Goal: Contribute content: Contribute content

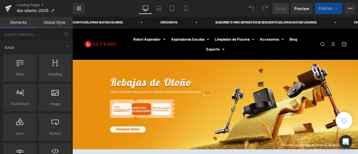
scroll to position [140, 0]
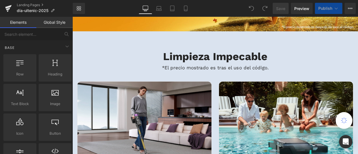
click at [115, 60] on h2 "Limpieza Impecable" at bounding box center [241, 63] width 335 height 15
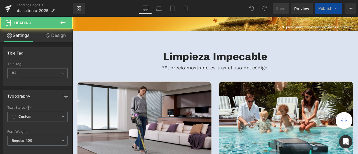
drag, startPoint x: 56, startPoint y: 34, endPoint x: 32, endPoint y: 83, distance: 54.7
click at [56, 34] on link "Design" at bounding box center [55, 35] width 36 height 13
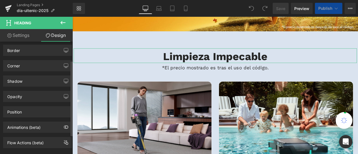
scroll to position [28, 0]
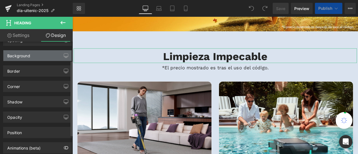
click at [29, 60] on div "Background" at bounding box center [37, 55] width 68 height 11
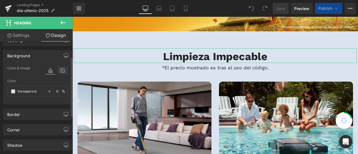
click at [58, 73] on icon at bounding box center [63, 70] width 10 height 7
click at [65, 68] on icon at bounding box center [63, 70] width 10 height 7
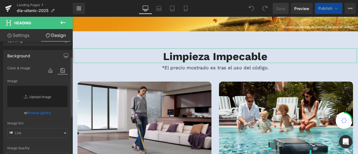
click at [61, 70] on icon at bounding box center [63, 70] width 10 height 7
click at [92, 62] on h2 "Limpieza Impecable" at bounding box center [241, 63] width 335 height 15
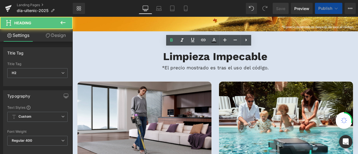
click at [90, 59] on h2 "Limpieza Impecable" at bounding box center [241, 63] width 335 height 15
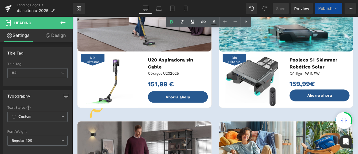
scroll to position [140, 0]
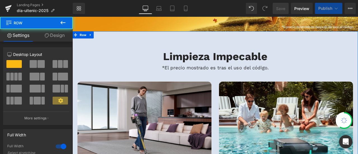
click at [64, 37] on link "Design" at bounding box center [54, 35] width 36 height 13
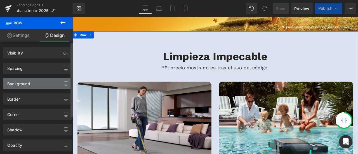
click at [43, 81] on div "Background" at bounding box center [37, 83] width 68 height 11
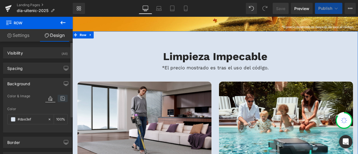
click at [62, 97] on icon at bounding box center [63, 98] width 10 height 7
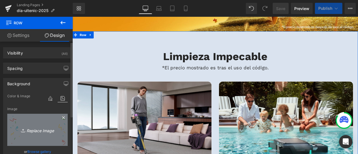
click at [42, 122] on link "Replace Image" at bounding box center [37, 130] width 60 height 32
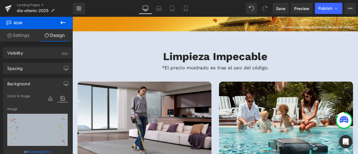
scroll to position [28, 0]
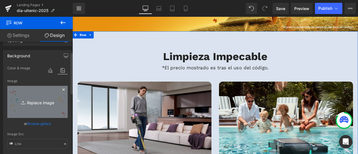
click at [51, 104] on icon "Replace Image" at bounding box center [37, 101] width 45 height 7
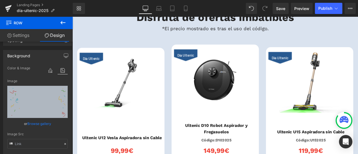
scroll to position [531, 0]
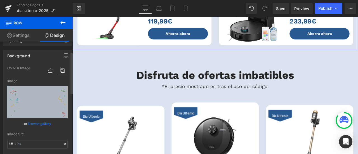
drag, startPoint x: 44, startPoint y: 97, endPoint x: 12, endPoint y: 123, distance: 40.3
click at [12, 123] on div "or Browse gallery" at bounding box center [37, 124] width 60 height 6
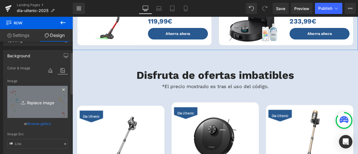
click at [47, 95] on link "Replace Image" at bounding box center [37, 102] width 60 height 32
type input "C:\fakepath\landing page background.png"
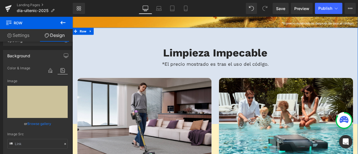
scroll to position [140, 0]
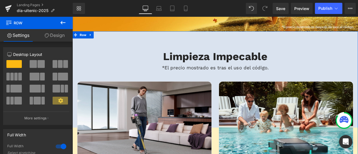
click at [61, 36] on link "Design" at bounding box center [54, 35] width 36 height 13
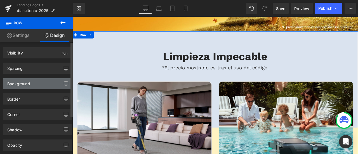
click at [50, 82] on div "Background" at bounding box center [37, 83] width 68 height 11
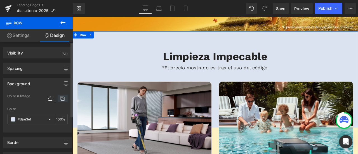
click at [61, 98] on icon at bounding box center [63, 98] width 10 height 7
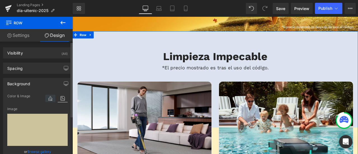
click at [51, 98] on icon at bounding box center [50, 98] width 10 height 7
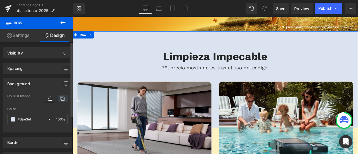
click at [63, 98] on icon at bounding box center [63, 98] width 10 height 7
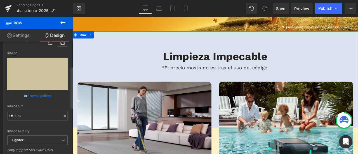
scroll to position [84, 0]
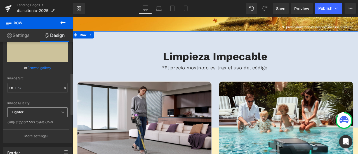
click at [53, 110] on span "Lighter" at bounding box center [37, 112] width 60 height 10
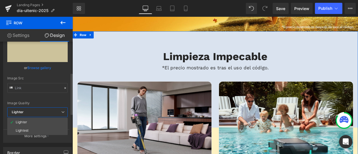
click at [51, 99] on div "Image Quality Lighter Lightest Lighter Lighter Lightest Only support for UCare …" at bounding box center [37, 58] width 60 height 98
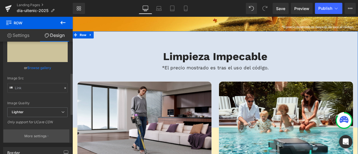
click at [46, 137] on p "More settings" at bounding box center [35, 136] width 22 height 5
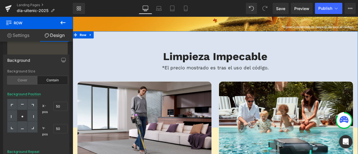
click at [26, 80] on div "Cover" at bounding box center [22, 80] width 30 height 8
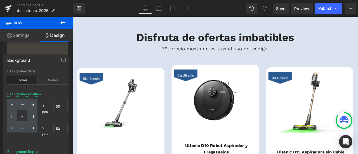
scroll to position [503, 0]
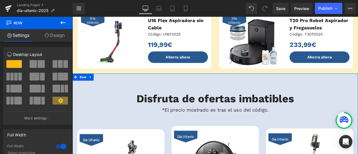
click at [57, 35] on link "Design" at bounding box center [54, 35] width 36 height 13
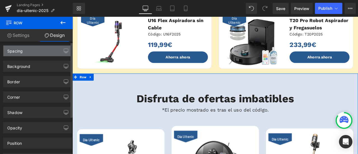
scroll to position [0, 0]
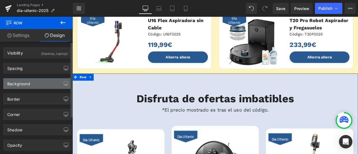
click at [48, 81] on div "Background" at bounding box center [37, 83] width 68 height 11
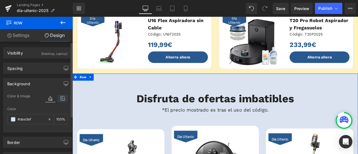
click at [61, 101] on icon at bounding box center [63, 98] width 10 height 7
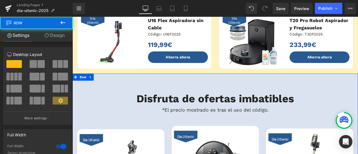
click at [66, 33] on link "Design" at bounding box center [54, 35] width 36 height 13
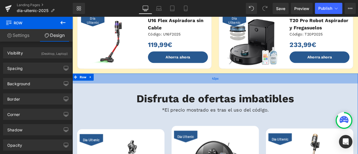
click at [205, 89] on div "42px" at bounding box center [241, 90] width 338 height 12
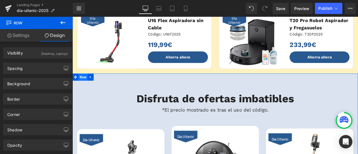
click at [83, 89] on span "Row" at bounding box center [85, 88] width 11 height 8
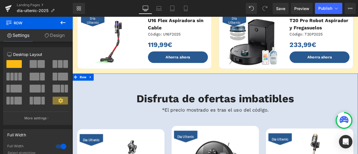
click at [60, 38] on link "Design" at bounding box center [54, 35] width 36 height 13
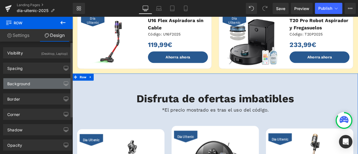
click at [51, 86] on div "Background" at bounding box center [37, 83] width 68 height 11
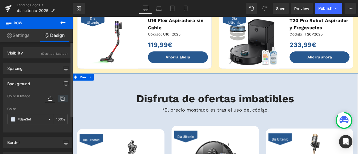
click at [59, 95] on icon at bounding box center [63, 98] width 10 height 7
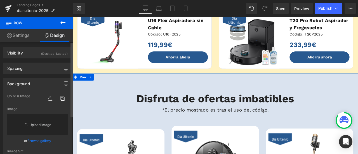
click at [49, 124] on link "Replace Image" at bounding box center [37, 124] width 60 height 21
type input "C:\fakepath\landing page background.png"
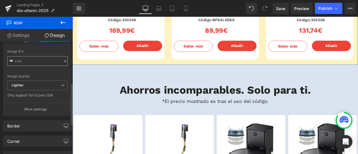
scroll to position [112, 0]
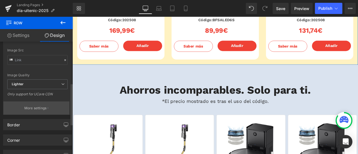
click at [37, 107] on p "More settings" at bounding box center [35, 108] width 22 height 5
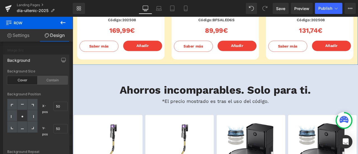
click at [51, 80] on div "Contain" at bounding box center [52, 80] width 30 height 8
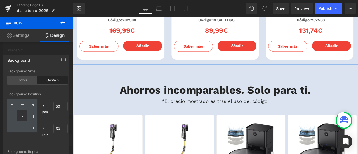
click at [24, 79] on div "Cover" at bounding box center [22, 80] width 30 height 8
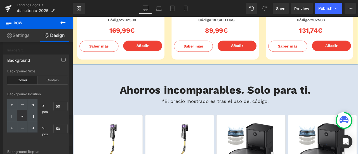
click at [28, 139] on div "X-pos 50% 50 Y-pos 50% 50" at bounding box center [37, 120] width 60 height 42
click at [24, 33] on link "Settings" at bounding box center [18, 35] width 36 height 13
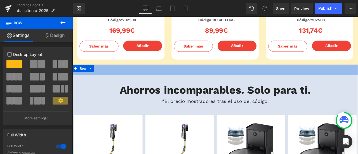
click at [106, 84] on div "42px" at bounding box center [241, 80] width 338 height 12
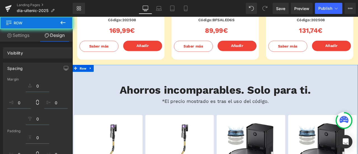
click at [90, 99] on h2 "Ahorros incomparables. Solo para ti." at bounding box center [241, 103] width 335 height 15
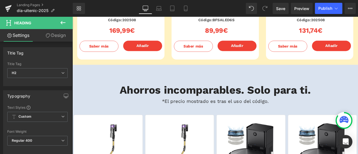
click at [56, 36] on link "Design" at bounding box center [55, 35] width 36 height 13
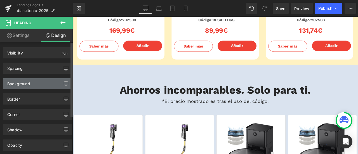
click at [46, 82] on div "Background" at bounding box center [37, 83] width 68 height 11
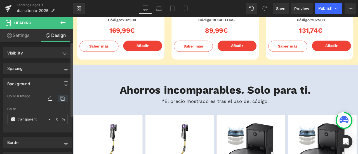
click at [61, 98] on icon at bounding box center [63, 98] width 10 height 7
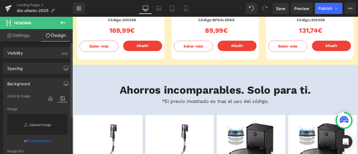
click at [47, 125] on link "Replace Image" at bounding box center [37, 124] width 60 height 21
type input "C:\fakepath\landing page background.png"
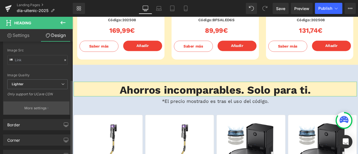
click at [42, 106] on p "More settings" at bounding box center [35, 108] width 22 height 5
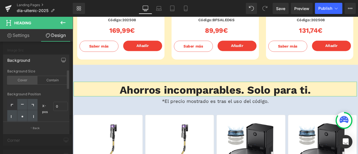
click at [26, 81] on div "Cover" at bounding box center [22, 80] width 30 height 8
click at [54, 82] on div "Contain" at bounding box center [52, 80] width 30 height 8
click at [21, 78] on div "Cover" at bounding box center [22, 80] width 30 height 8
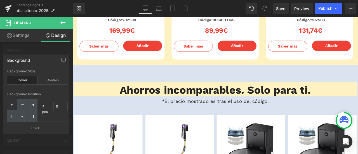
click at [118, 83] on body "Ir al contenido SUBSCRÍBETE PARA OBTENER €10 DE DESCUENTO | SOLO PARA NUEVOS US…" at bounding box center [241, 118] width 338 height 2047
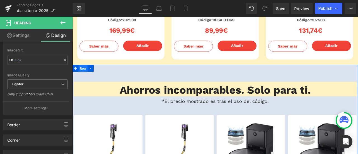
click at [80, 77] on span "Row" at bounding box center [85, 78] width 11 height 8
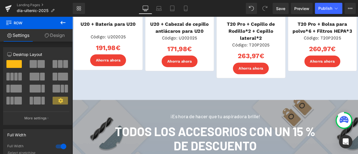
scroll to position [1090, 0]
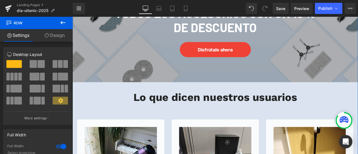
scroll to position [1257, 0]
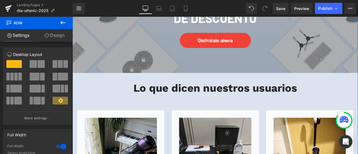
click at [110, 109] on div "Lo que dicen nuestros usuarios Heading Row" at bounding box center [241, 97] width 335 height 29
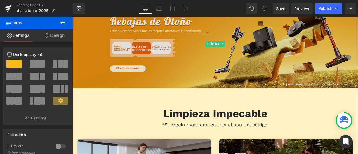
scroll to position [112, 0]
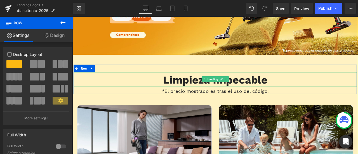
click at [106, 83] on div at bounding box center [241, 82] width 335 height 1
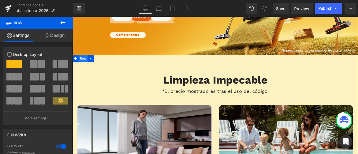
click at [84, 66] on span "Row" at bounding box center [85, 66] width 11 height 8
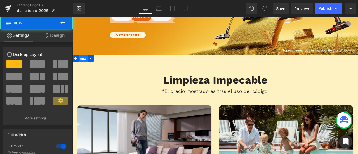
click at [84, 66] on span "Row" at bounding box center [85, 66] width 11 height 8
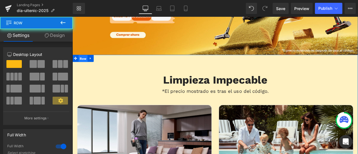
click at [84, 66] on span "Row" at bounding box center [85, 66] width 11 height 8
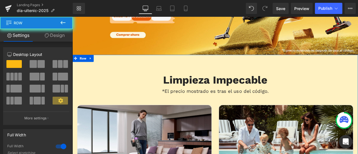
click at [53, 37] on link "Design" at bounding box center [54, 35] width 36 height 13
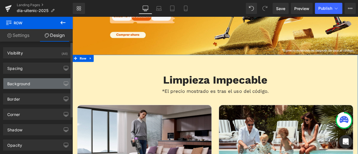
click at [42, 83] on div "Background" at bounding box center [37, 83] width 68 height 11
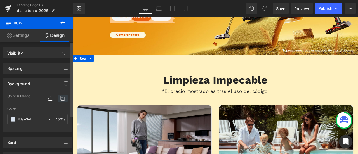
click at [61, 95] on icon at bounding box center [63, 98] width 10 height 7
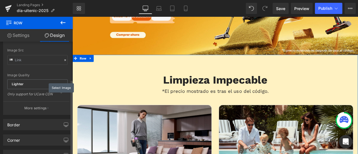
scroll to position [84, 0]
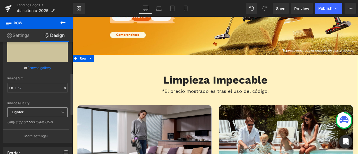
click at [52, 110] on span "Lighter" at bounding box center [37, 112] width 60 height 10
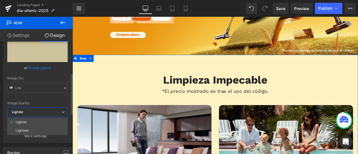
click at [45, 98] on div "Image Quality Lighter Lightest Lighter Lighter Lightest Only support for UCare …" at bounding box center [37, 58] width 60 height 98
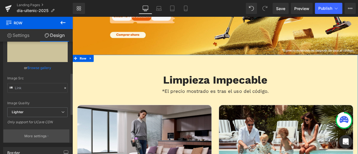
click at [39, 136] on p "More settings" at bounding box center [35, 136] width 22 height 5
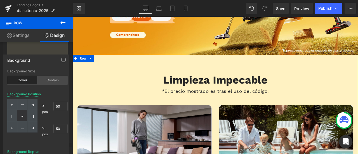
click at [52, 80] on div "Contain" at bounding box center [52, 80] width 30 height 8
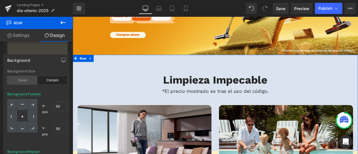
click at [20, 80] on div "Cover" at bounding box center [22, 80] width 30 height 8
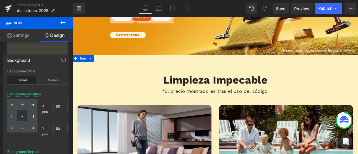
click at [32, 151] on div "Background Repeat" at bounding box center [23, 152] width 32 height 4
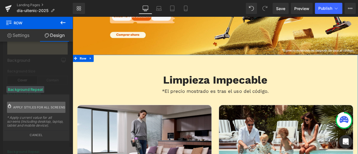
click at [46, 106] on span "Apply styles for all screens" at bounding box center [39, 107] width 52 height 11
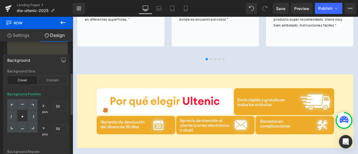
scroll to position [1593, 0]
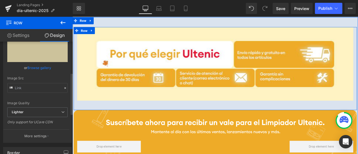
click at [94, 123] on div "Image Row" at bounding box center [241, 78] width 335 height 98
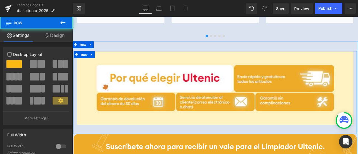
scroll to position [1509, 0]
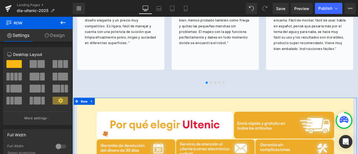
drag, startPoint x: 54, startPoint y: 35, endPoint x: 50, endPoint y: 76, distance: 40.7
click at [54, 35] on link "Design" at bounding box center [54, 35] width 36 height 13
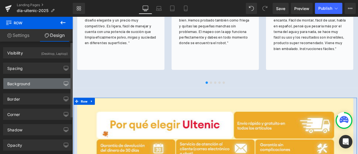
click at [61, 82] on button "button" at bounding box center [65, 83] width 9 height 11
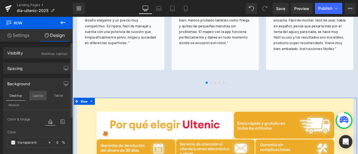
click at [42, 95] on button "Laptop" at bounding box center [37, 96] width 17 height 10
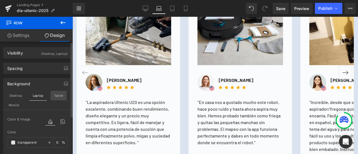
scroll to position [1627, 0]
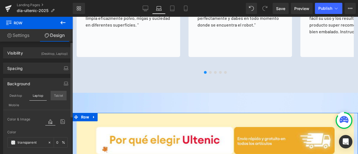
click at [61, 95] on button "Tablet" at bounding box center [59, 96] width 16 height 10
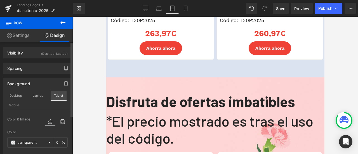
scroll to position [0, 0]
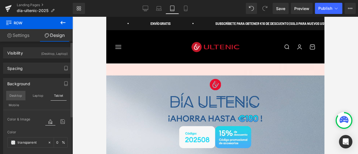
click at [19, 96] on button "Desktop" at bounding box center [15, 96] width 19 height 10
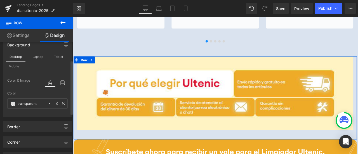
scroll to position [11, 0]
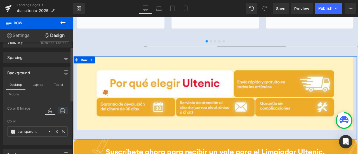
click at [59, 111] on icon at bounding box center [63, 110] width 10 height 7
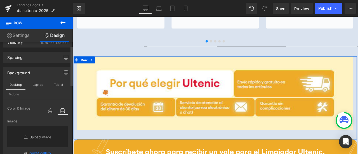
click at [51, 133] on link "Replace Image" at bounding box center [37, 136] width 60 height 21
type input "C:\fakepath\landing page background.png"
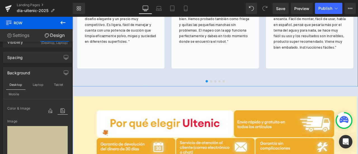
scroll to position [1502, 0]
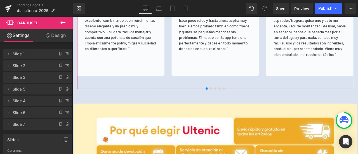
click at [49, 37] on icon at bounding box center [48, 35] width 4 height 4
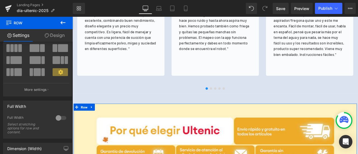
scroll to position [84, 0]
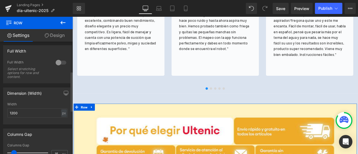
click at [60, 63] on div at bounding box center [60, 62] width 13 height 9
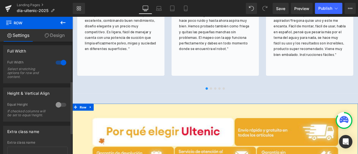
click at [60, 63] on div at bounding box center [60, 62] width 13 height 9
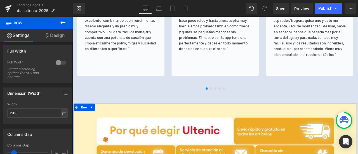
click at [59, 38] on link "Design" at bounding box center [54, 35] width 36 height 13
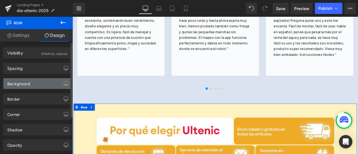
click at [41, 80] on div "Background" at bounding box center [37, 83] width 68 height 11
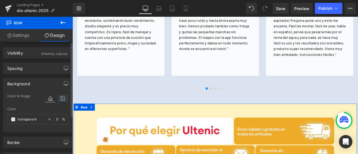
click at [58, 98] on icon at bounding box center [63, 98] width 10 height 7
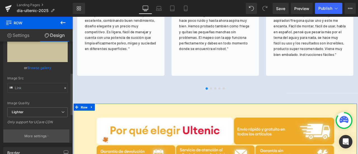
click at [43, 136] on p "More settings" at bounding box center [35, 136] width 22 height 5
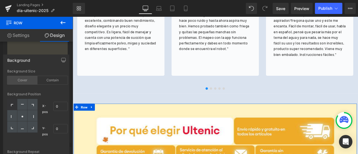
click at [29, 80] on div "Cover" at bounding box center [22, 80] width 30 height 8
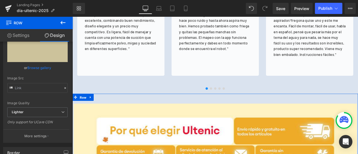
click at [86, 115] on span "Row" at bounding box center [85, 112] width 11 height 8
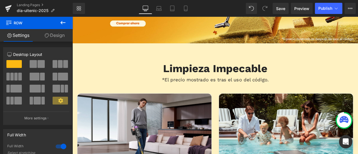
scroll to position [128, 0]
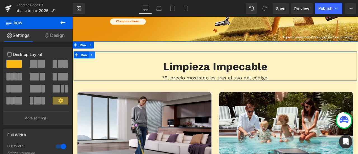
click at [93, 61] on icon at bounding box center [95, 62] width 4 height 4
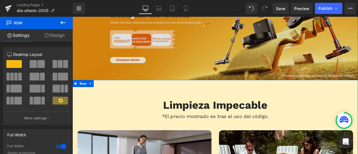
scroll to position [44, 0]
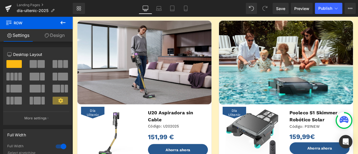
scroll to position [128, 0]
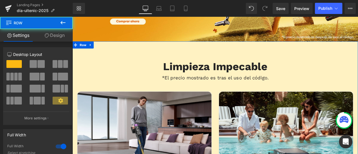
click at [63, 40] on link "Design" at bounding box center [54, 35] width 36 height 13
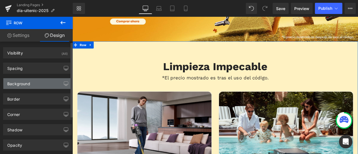
click at [42, 84] on div "Background" at bounding box center [37, 83] width 68 height 11
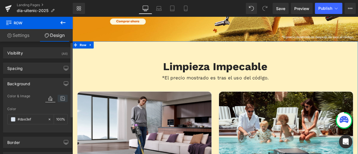
click at [60, 95] on icon at bounding box center [63, 98] width 10 height 7
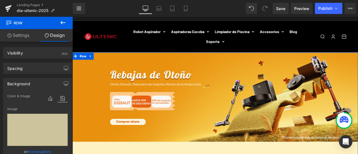
scroll to position [0, 0]
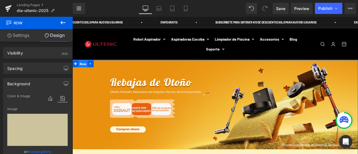
click at [87, 72] on span "Row" at bounding box center [85, 72] width 11 height 8
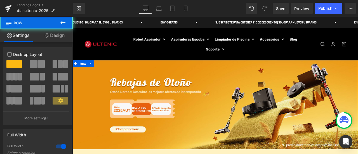
click at [63, 35] on link "Design" at bounding box center [54, 35] width 36 height 13
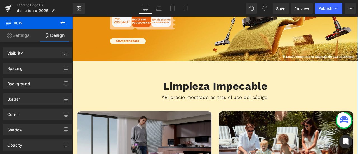
scroll to position [140, 0]
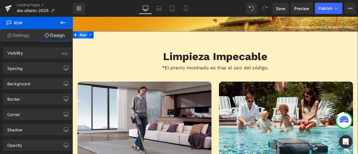
click at [80, 40] on span "Row" at bounding box center [85, 38] width 11 height 8
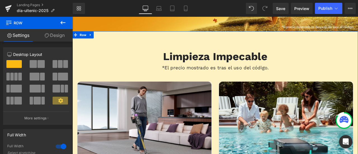
click at [115, 48] on div "Limpieza Impecable Heading *El precio mostrado es tras el uso del código.​​ Hea…" at bounding box center [241, 63] width 335 height 35
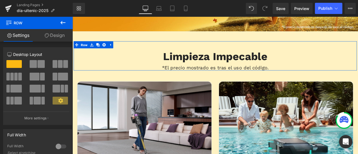
click at [55, 35] on link "Design" at bounding box center [54, 35] width 36 height 13
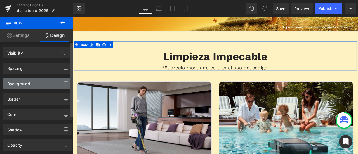
click at [39, 82] on div "Background" at bounding box center [37, 83] width 68 height 11
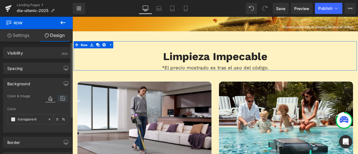
click at [60, 100] on icon at bounding box center [63, 98] width 10 height 7
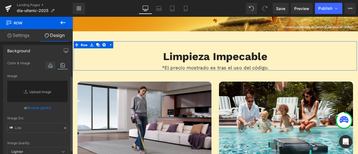
scroll to position [28, 0]
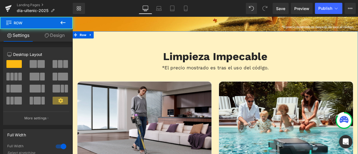
click at [61, 33] on link "Design" at bounding box center [54, 35] width 36 height 13
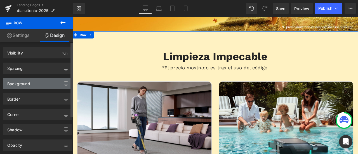
click at [44, 84] on div "Background" at bounding box center [37, 83] width 68 height 11
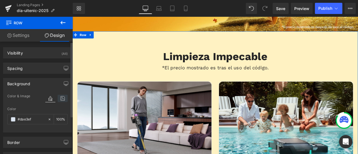
click at [59, 95] on icon at bounding box center [63, 98] width 10 height 7
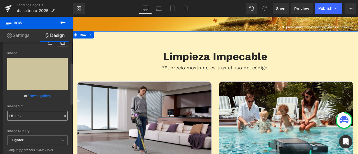
scroll to position [84, 0]
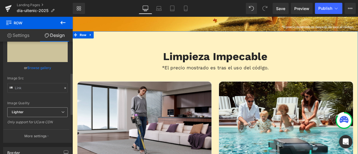
click at [34, 108] on span "Lighter" at bounding box center [37, 112] width 60 height 10
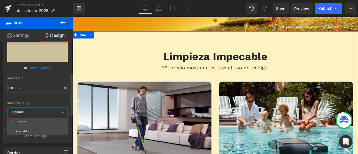
click at [51, 98] on div "Image Quality Lighter Lightest Lighter Lighter Lightest Only support for UCare …" at bounding box center [37, 58] width 60 height 98
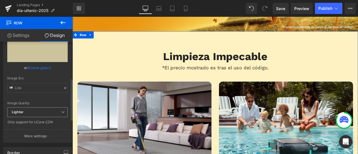
scroll to position [112, 0]
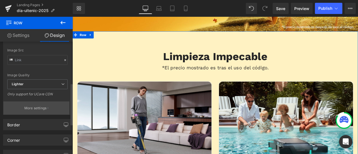
click at [41, 110] on button "More settings" at bounding box center [36, 107] width 66 height 13
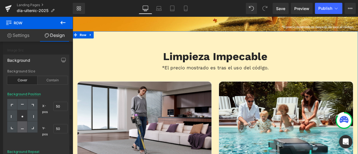
click at [24, 125] on div at bounding box center [22, 126] width 10 height 11
click at [24, 104] on div at bounding box center [22, 104] width 10 height 11
click at [23, 123] on div at bounding box center [22, 126] width 10 height 11
click at [24, 110] on div at bounding box center [22, 115] width 10 height 11
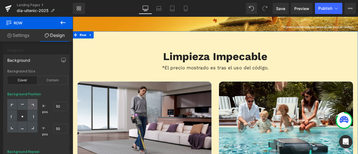
click at [32, 104] on icon at bounding box center [32, 105] width 3 height 3
click at [31, 113] on div at bounding box center [32, 115] width 10 height 11
click at [31, 127] on div at bounding box center [32, 126] width 10 height 11
click at [21, 124] on div at bounding box center [22, 126] width 10 height 11
click at [8, 122] on div at bounding box center [12, 126] width 10 height 11
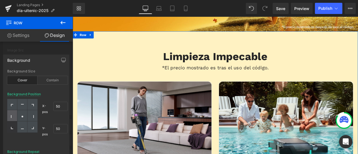
click at [13, 112] on div at bounding box center [12, 115] width 10 height 11
click at [15, 103] on div at bounding box center [12, 104] width 10 height 11
click at [32, 106] on icon at bounding box center [32, 105] width 3 height 3
click at [21, 116] on icon at bounding box center [22, 116] width 3 height 3
click at [54, 82] on div "Contain" at bounding box center [52, 80] width 30 height 8
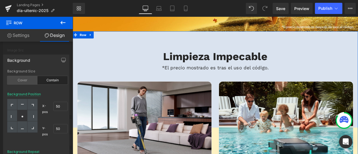
click at [26, 79] on div "Cover" at bounding box center [22, 80] width 30 height 8
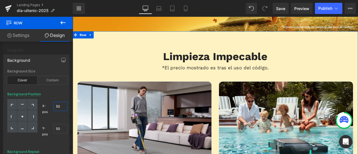
drag, startPoint x: 62, startPoint y: 107, endPoint x: 48, endPoint y: 105, distance: 14.1
click at [48, 105] on div "X-pos 50% 50" at bounding box center [54, 109] width 25 height 20
drag, startPoint x: 62, startPoint y: 106, endPoint x: 67, endPoint y: 107, distance: 4.8
click at [67, 107] on input "50" at bounding box center [60, 106] width 14 height 9
click at [22, 105] on icon at bounding box center [22, 105] width 3 height 3
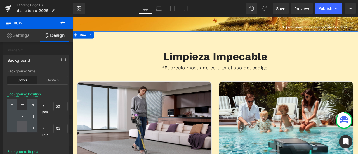
click at [23, 124] on div at bounding box center [22, 126] width 10 height 11
click at [32, 104] on icon at bounding box center [33, 105] width 2 height 2
click at [15, 103] on div at bounding box center [12, 104] width 10 height 11
click at [32, 103] on div at bounding box center [32, 104] width 10 height 11
click at [31, 117] on icon at bounding box center [32, 116] width 3 height 3
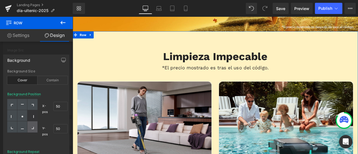
click at [31, 125] on div at bounding box center [32, 126] width 10 height 11
click at [20, 125] on div at bounding box center [22, 126] width 10 height 11
click at [30, 125] on div at bounding box center [32, 126] width 10 height 11
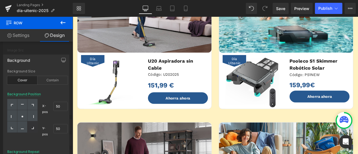
scroll to position [341, 0]
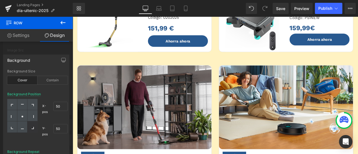
drag, startPoint x: 409, startPoint y: 71, endPoint x: 430, endPoint y: 64, distance: 21.2
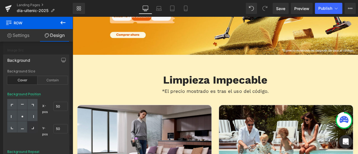
scroll to position [56, 0]
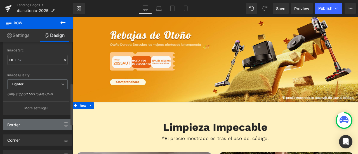
click at [23, 122] on div "Border" at bounding box center [37, 124] width 68 height 11
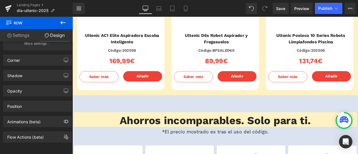
scroll to position [950, 0]
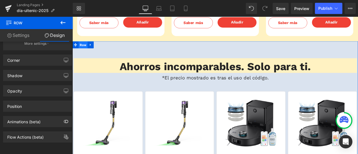
click at [83, 49] on span "Row" at bounding box center [85, 50] width 11 height 8
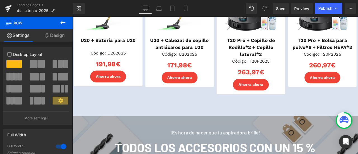
scroll to position [1006, 0]
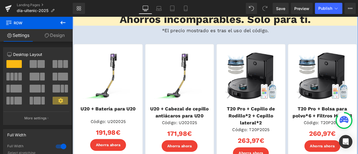
click at [49, 35] on link "Design" at bounding box center [54, 35] width 36 height 13
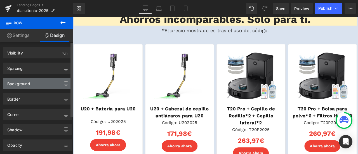
click at [40, 86] on div "Background" at bounding box center [37, 83] width 68 height 11
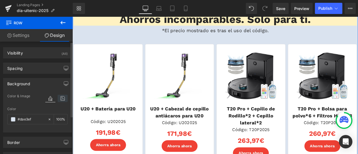
click at [61, 98] on icon at bounding box center [63, 98] width 10 height 7
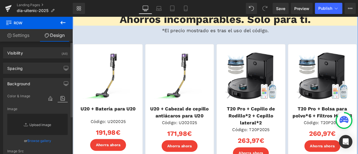
click at [47, 125] on link "Replace Image" at bounding box center [37, 124] width 60 height 21
type input "C:\fakepath\landing page background.png"
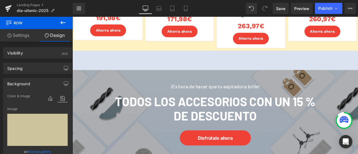
scroll to position [1090, 0]
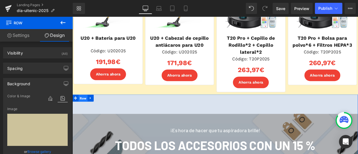
click at [87, 114] on span "Row" at bounding box center [85, 113] width 11 height 8
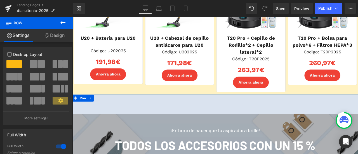
click at [63, 31] on link "Design" at bounding box center [54, 35] width 36 height 13
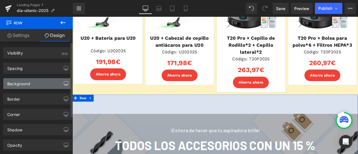
click at [62, 86] on button "button" at bounding box center [65, 83] width 9 height 11
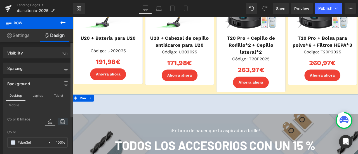
click at [62, 120] on icon at bounding box center [63, 121] width 10 height 7
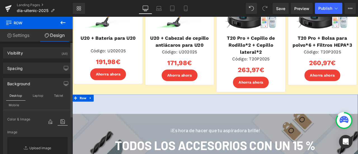
click at [51, 143] on link "Replace Image" at bounding box center [37, 147] width 60 height 21
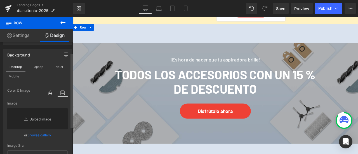
scroll to position [56, 0]
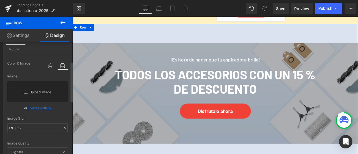
type input "C:\fakepath\landing page background.png"
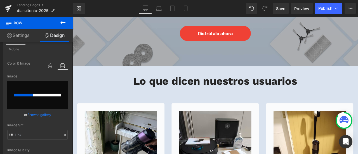
scroll to position [1230, 0]
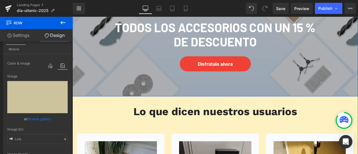
click at [97, 71] on span "¡Es hora de hacer que tu aspiradora brille! Heading Todos los accesorios con un…" at bounding box center [241, 38] width 338 height 92
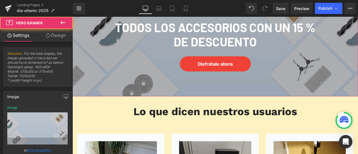
click at [57, 39] on link "Design" at bounding box center [55, 35] width 36 height 13
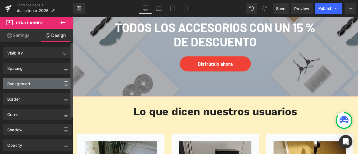
click at [61, 84] on button "button" at bounding box center [65, 83] width 9 height 11
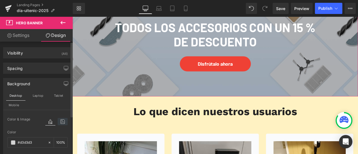
click at [58, 120] on icon at bounding box center [63, 121] width 10 height 7
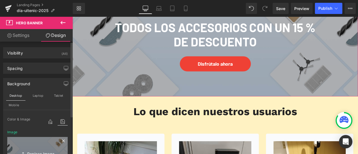
click at [45, 146] on link "Replace Image" at bounding box center [37, 153] width 60 height 32
type input "C:\fakepath\ACC PC.png"
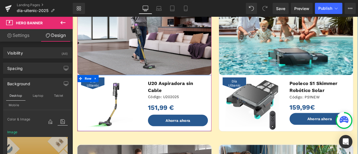
scroll to position [251, 0]
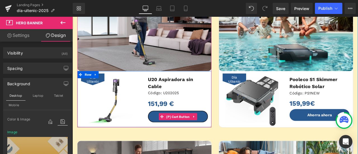
click at [196, 131] on span "(P) Cart Button" at bounding box center [197, 135] width 31 height 8
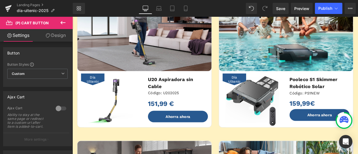
click at [47, 36] on icon at bounding box center [48, 35] width 4 height 4
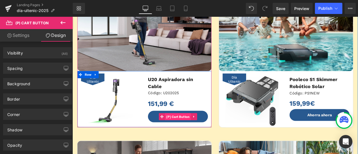
click at [196, 131] on span "(P) Cart Button" at bounding box center [197, 135] width 31 height 8
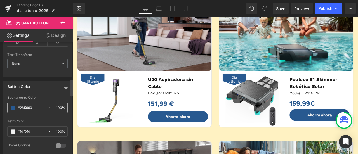
click at [34, 106] on input "#285990" at bounding box center [31, 108] width 27 height 6
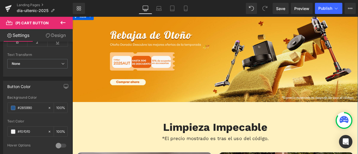
scroll to position [0, 0]
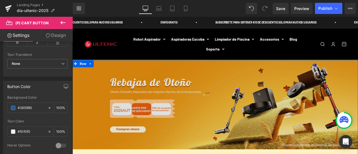
click at [104, 99] on img at bounding box center [241, 121] width 338 height 106
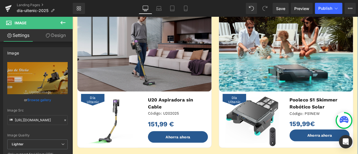
scroll to position [251, 0]
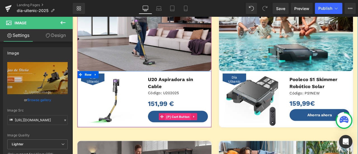
click at [197, 131] on span "(P) Cart Button" at bounding box center [197, 135] width 31 height 8
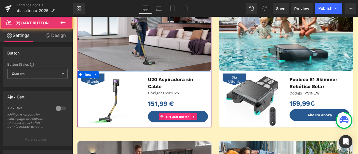
click at [196, 131] on span "(P) Cart Button" at bounding box center [197, 135] width 31 height 8
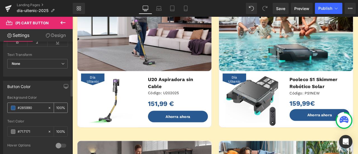
click at [27, 106] on input "#285990" at bounding box center [31, 108] width 27 height 6
click at [39, 106] on input "#285990" at bounding box center [31, 108] width 27 height 6
click at [48, 106] on icon at bounding box center [50, 108] width 4 height 4
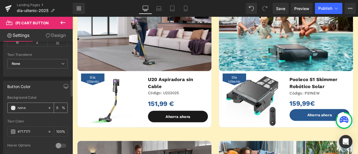
click at [35, 105] on input "#285990" at bounding box center [31, 108] width 27 height 6
click at [23, 107] on input "#285990" at bounding box center [31, 108] width 27 height 6
drag, startPoint x: 30, startPoint y: 106, endPoint x: 13, endPoint y: 106, distance: 17.3
click at [13, 106] on div "#285990" at bounding box center [28, 108] width 40 height 10
click at [56, 106] on input "100" at bounding box center [59, 108] width 6 height 6
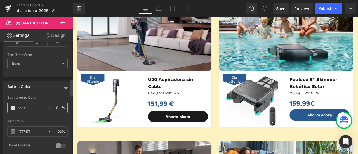
click at [48, 106] on icon at bounding box center [50, 108] width 4 height 4
click at [13, 106] on span at bounding box center [13, 108] width 4 height 4
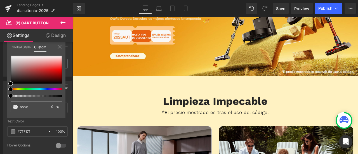
scroll to position [84, 0]
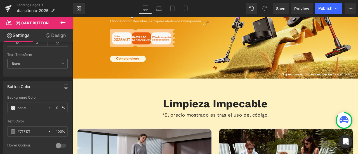
click at [25, 105] on input "#285990" at bounding box center [31, 108] width 27 height 6
click at [12, 106] on span at bounding box center [13, 108] width 4 height 4
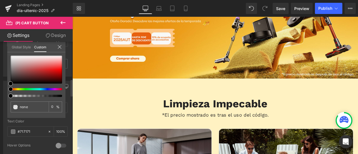
click at [24, 47] on link "Global Style" at bounding box center [21, 47] width 19 height 10
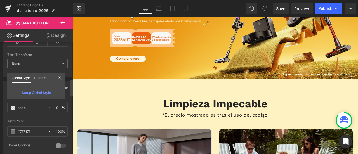
click at [42, 78] on link "Custom" at bounding box center [40, 78] width 12 height 10
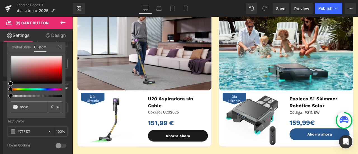
scroll to position [251, 0]
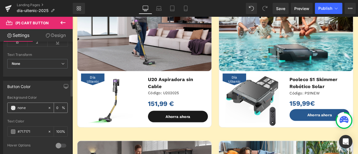
click at [8, 106] on div "#285990" at bounding box center [28, 108] width 40 height 10
click at [10, 106] on div "#285990" at bounding box center [28, 108] width 40 height 10
click at [15, 106] on div "#285990" at bounding box center [28, 108] width 40 height 10
click at [13, 106] on span at bounding box center [13, 108] width 4 height 4
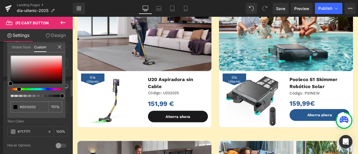
click at [17, 89] on div at bounding box center [33, 89] width 51 height 2
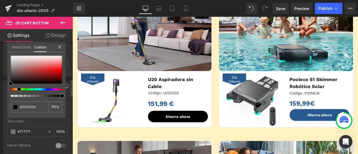
click at [16, 89] on div at bounding box center [33, 89] width 51 height 2
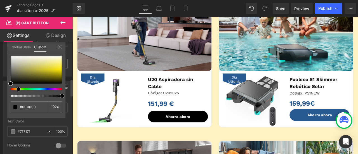
click at [16, 89] on span at bounding box center [18, 89] width 4 height 4
drag, startPoint x: 16, startPoint y: 89, endPoint x: 13, endPoint y: 88, distance: 3.8
click at [13, 88] on div at bounding box center [33, 89] width 51 height 2
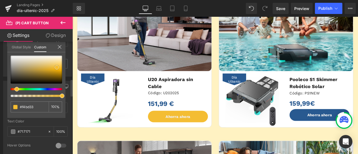
drag, startPoint x: 61, startPoint y: 68, endPoint x: 57, endPoint y: 67, distance: 4.2
click at [57, 67] on div at bounding box center [36, 70] width 51 height 28
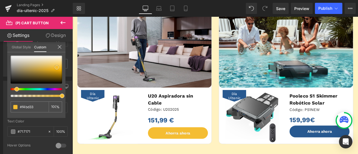
scroll to position [224, 0]
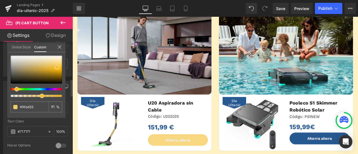
drag, startPoint x: 60, startPoint y: 95, endPoint x: 39, endPoint y: 98, distance: 21.9
click at [39, 98] on div "none 0 %" at bounding box center [36, 87] width 58 height 62
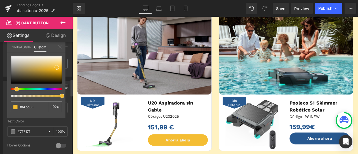
drag, startPoint x: 43, startPoint y: 96, endPoint x: 73, endPoint y: 95, distance: 30.5
click at [73, 95] on div "Button Color rgb(40, 89, 144) Background Color #285990 100 % #717171 Text Color…" at bounding box center [37, 116] width 75 height 79
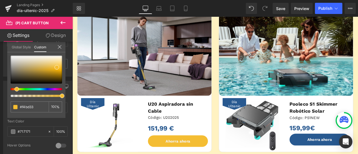
scroll to position [251, 0]
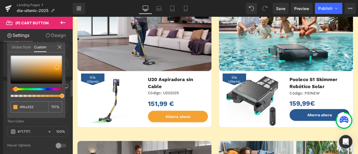
drag, startPoint x: 16, startPoint y: 89, endPoint x: 13, endPoint y: 89, distance: 3.1
click at [13, 89] on div at bounding box center [33, 89] width 51 height 2
click at [57, 66] on span at bounding box center [57, 67] width 4 height 4
click at [37, 105] on input "none" at bounding box center [30, 107] width 21 height 6
drag, startPoint x: 35, startPoint y: 106, endPoint x: 21, endPoint y: 108, distance: 14.9
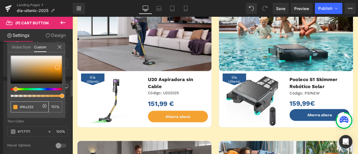
click at [19, 107] on div "none" at bounding box center [30, 106] width 38 height 11
type input "#f4a333"
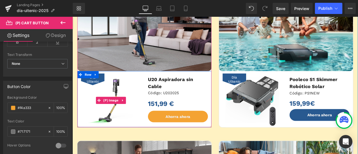
click at [93, 91] on span "Día Ultenic" at bounding box center [96, 91] width 22 height 10
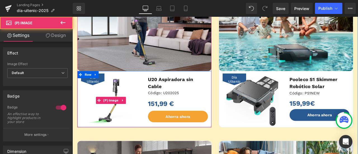
click at [95, 91] on span "Día Ultenic" at bounding box center [96, 91] width 22 height 10
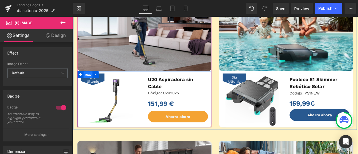
click at [88, 86] on span "Row" at bounding box center [91, 85] width 11 height 8
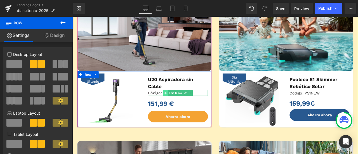
click at [182, 104] on span at bounding box center [183, 107] width 6 height 7
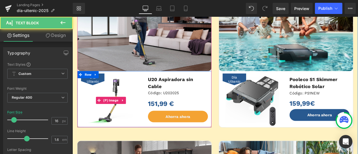
click at [97, 91] on span "Día Ultenic" at bounding box center [96, 91] width 22 height 10
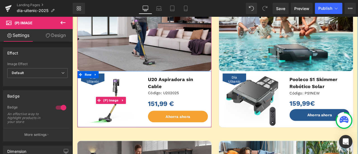
click at [100, 92] on span "Día Ultenic" at bounding box center [96, 91] width 22 height 10
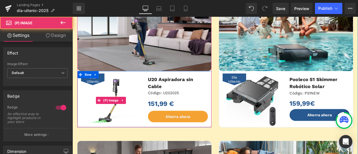
click at [95, 92] on span "Día Ultenic" at bounding box center [96, 91] width 22 height 10
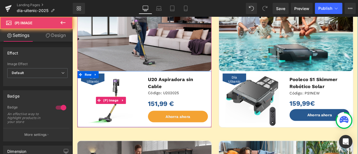
click at [95, 92] on span "Día Ultenic" at bounding box center [96, 91] width 22 height 10
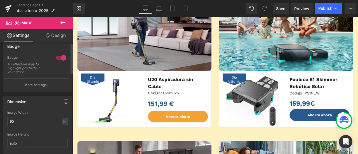
scroll to position [0, 0]
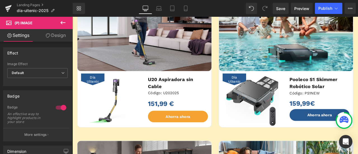
click at [61, 35] on link "Design" at bounding box center [55, 35] width 36 height 13
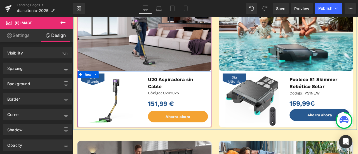
click at [93, 92] on span "Día Ultenic" at bounding box center [96, 91] width 22 height 10
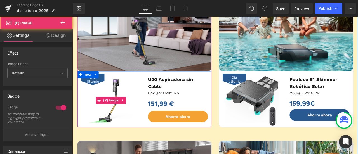
click at [135, 87] on img at bounding box center [118, 116] width 64 height 64
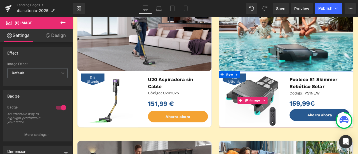
click at [259, 92] on span "Día Ultenic" at bounding box center [264, 91] width 22 height 10
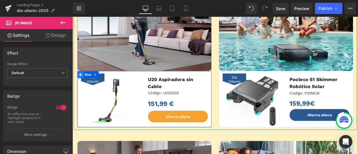
click at [80, 86] on icon at bounding box center [82, 85] width 4 height 4
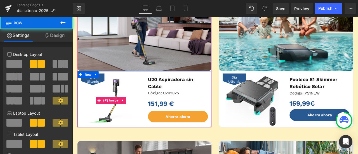
click at [92, 91] on span "Día Ultenic" at bounding box center [96, 91] width 22 height 10
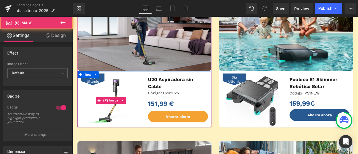
click at [92, 91] on span "Día Ultenic" at bounding box center [96, 91] width 22 height 10
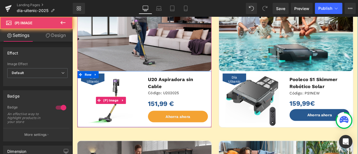
click at [92, 91] on span "Día Ultenic" at bounding box center [96, 91] width 22 height 10
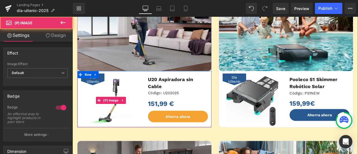
click at [92, 91] on span "Día Ultenic" at bounding box center [96, 91] width 22 height 10
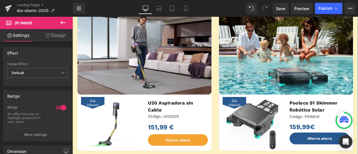
scroll to position [224, 0]
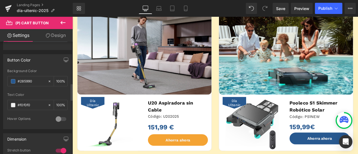
scroll to position [279, 0]
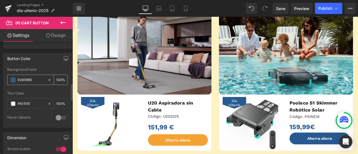
click at [49, 79] on icon at bounding box center [50, 80] width 2 height 2
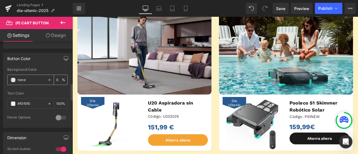
click at [32, 78] on input "#285990" at bounding box center [31, 80] width 27 height 6
paste input "#f4a333"
drag, startPoint x: 25, startPoint y: 78, endPoint x: 0, endPoint y: 76, distance: 25.2
click at [0, 76] on div "Button Color rgb(40, 89, 144) Background Color none#f4a333 100 % #f0f0f0 Text C…" at bounding box center [37, 88] width 75 height 79
type input "#f4a333"
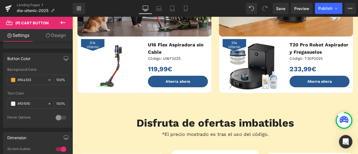
scroll to position [475, 0]
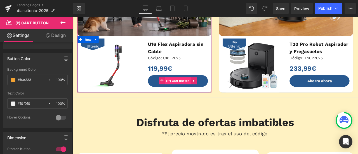
click at [190, 95] on span "(P) Cart Button" at bounding box center [197, 92] width 31 height 8
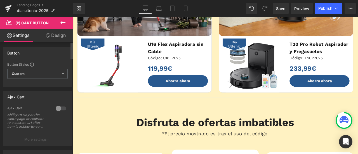
scroll to position [112, 0]
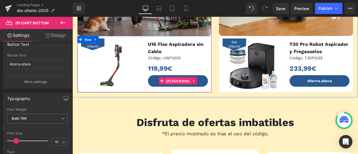
click at [192, 92] on span "(P) Cart Button" at bounding box center [197, 93] width 31 height 8
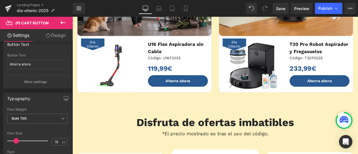
click at [57, 37] on link "Design" at bounding box center [55, 35] width 36 height 13
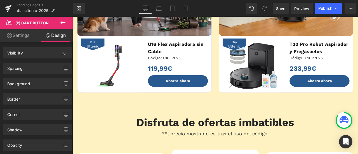
click at [20, 35] on link "Settings" at bounding box center [18, 35] width 36 height 13
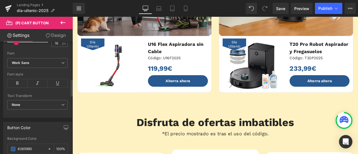
scroll to position [251, 0]
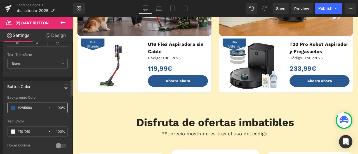
drag, startPoint x: 37, startPoint y: 105, endPoint x: 12, endPoint y: 105, distance: 25.1
click at [12, 105] on div "#285990" at bounding box center [28, 108] width 40 height 10
paste input "f4a333"
type input "#f4a333"
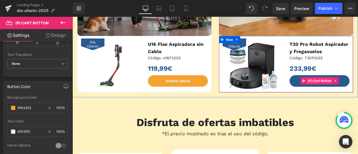
click at [357, 91] on span "(P) Cart Button" at bounding box center [365, 92] width 31 height 8
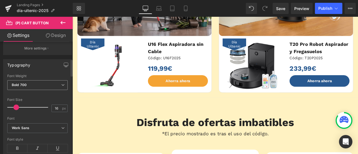
scroll to position [224, 0]
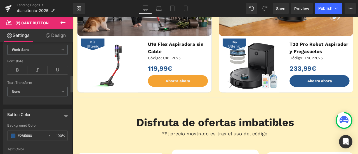
drag, startPoint x: 26, startPoint y: 133, endPoint x: 0, endPoint y: 132, distance: 26.0
click at [0, 132] on div "Button Color rgb(40, 89, 144) Background Color #285990 100 % #f0f0f0 Text Color…" at bounding box center [37, 144] width 75 height 79
paste input "f4a333"
type input "#f4a333"
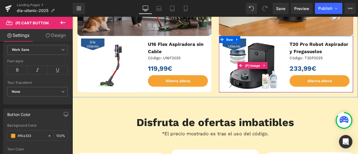
click at [285, 44] on img at bounding box center [286, 74] width 64 height 64
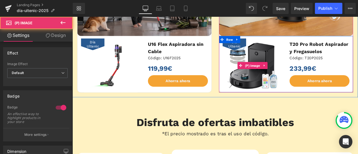
click at [271, 48] on span "Día Ultenic" at bounding box center [264, 49] width 22 height 10
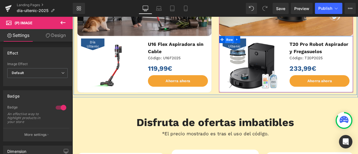
click at [258, 44] on span "Row" at bounding box center [258, 43] width 11 height 8
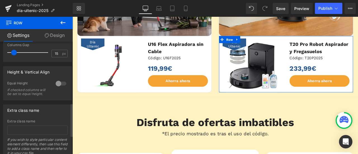
scroll to position [270, 0]
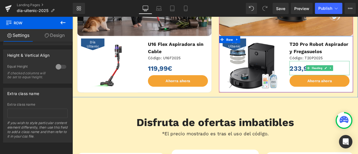
click at [340, 77] on div "233,99€" at bounding box center [364, 77] width 71 height 17
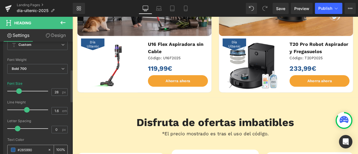
scroll to position [140, 0]
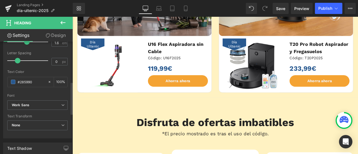
click at [0, 78] on div "Typography Text Styles Custom Custom Setup Global Style Custom Setup Global Sty…" at bounding box center [37, 42] width 75 height 192
paste input "f4a333"
type input "#f4a333"
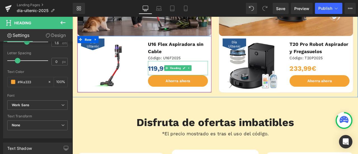
click at [175, 77] on div "119,99€" at bounding box center [197, 77] width 71 height 17
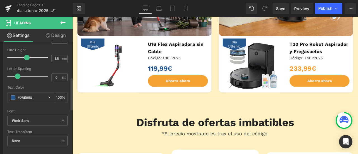
scroll to position [168, 0]
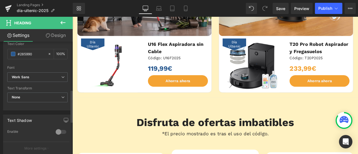
drag, startPoint x: 35, startPoint y: 53, endPoint x: 0, endPoint y: 52, distance: 35.0
click at [0, 52] on div "Typography Text Styles Custom Custom Setup Global Style Custom Setup Global Sty…" at bounding box center [37, 14] width 75 height 192
paste input "f4a333"
type input "#f4a333"
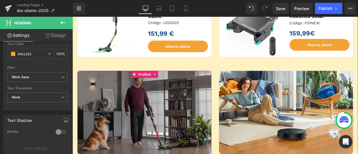
scroll to position [279, 0]
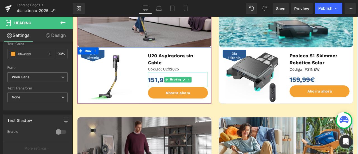
click at [172, 83] on div "151,99 €" at bounding box center [197, 91] width 71 height 18
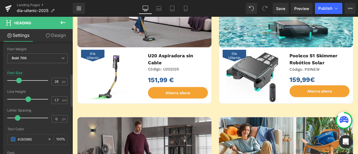
scroll to position [112, 0]
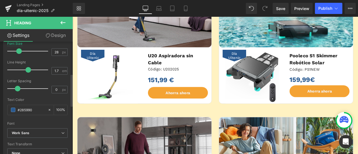
drag, startPoint x: 34, startPoint y: 108, endPoint x: 0, endPoint y: 107, distance: 33.5
click at [0, 107] on div "Typography Text Styles Custom Custom Setup Global Style Custom Setup Global Sty…" at bounding box center [37, 70] width 75 height 192
paste input "f4a333"
type input "#f4a333"
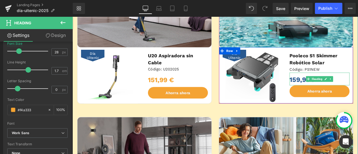
click at [344, 89] on div "159,99€" at bounding box center [364, 90] width 71 height 15
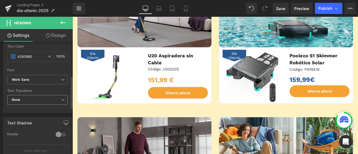
scroll to position [168, 0]
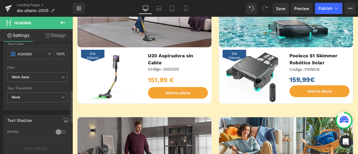
drag, startPoint x: 34, startPoint y: 51, endPoint x: 0, endPoint y: 51, distance: 33.5
click at [0, 51] on div "Typography Text Styles Custom Custom Setup Global Style Custom Setup Global Sty…" at bounding box center [37, 14] width 75 height 192
paste input "f4a333"
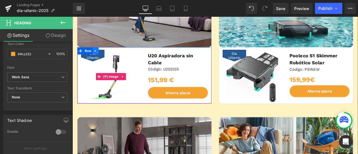
type input "#f4a333"
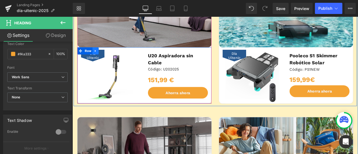
click at [98, 60] on link at bounding box center [99, 57] width 7 height 8
click at [93, 62] on span "Día Ultenic" at bounding box center [96, 63] width 22 height 10
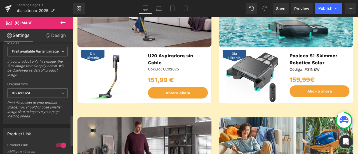
scroll to position [307, 0]
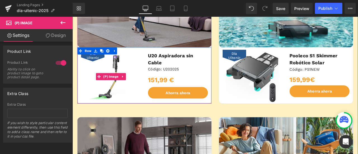
click at [94, 63] on span "Día Ultenic" at bounding box center [96, 63] width 22 height 10
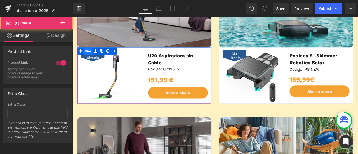
click at [90, 57] on span "Row" at bounding box center [91, 57] width 11 height 8
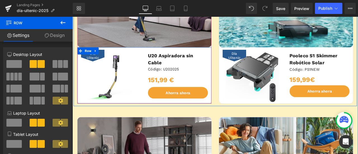
click at [93, 62] on span "Día Ultenic" at bounding box center [96, 63] width 22 height 10
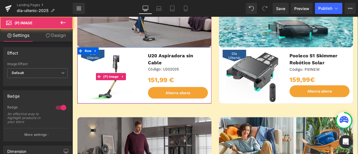
click at [94, 63] on span "Día Ultenic" at bounding box center [96, 63] width 22 height 10
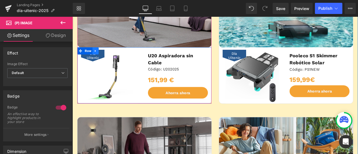
click at [99, 58] on icon at bounding box center [99, 57] width 1 height 3
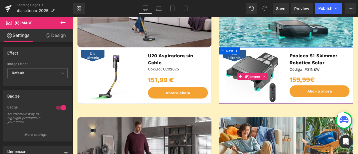
click at [264, 64] on span "Día Ultenic" at bounding box center [264, 63] width 22 height 10
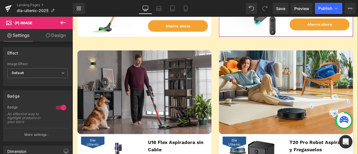
scroll to position [419, 0]
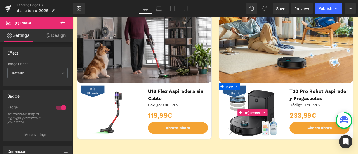
click at [269, 105] on span "Día Ultenic" at bounding box center [264, 105] width 22 height 10
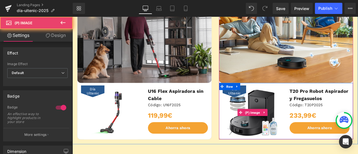
click at [272, 103] on span "Día Ultenic" at bounding box center [264, 105] width 22 height 10
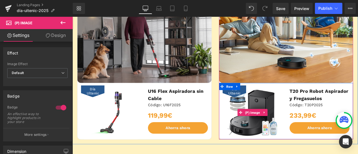
click at [272, 103] on span "Día Ultenic" at bounding box center [264, 105] width 22 height 10
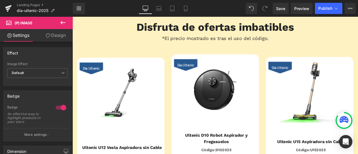
scroll to position [615, 0]
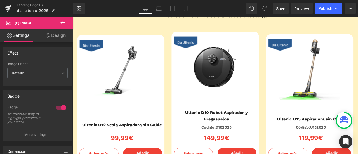
click at [88, 49] on span "Día Ultenic" at bounding box center [95, 50] width 20 height 5
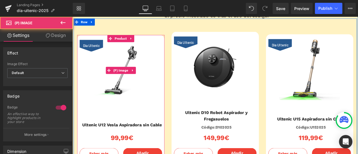
click at [88, 49] on span "Día Ultenic" at bounding box center [95, 50] width 20 height 5
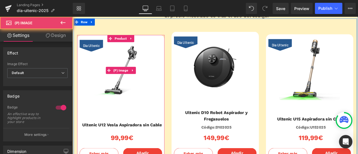
click at [88, 49] on span "Día Ultenic" at bounding box center [95, 50] width 20 height 5
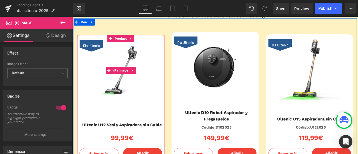
click at [92, 51] on span "Día Ultenic" at bounding box center [95, 50] width 20 height 5
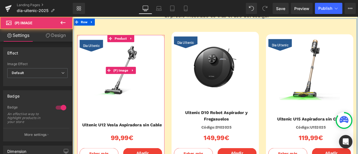
click at [92, 51] on span "Día Ultenic" at bounding box center [95, 50] width 20 height 5
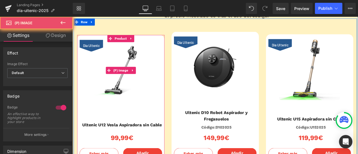
click at [92, 51] on span "Día Ultenic" at bounding box center [95, 50] width 20 height 5
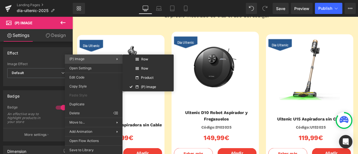
click at [89, 56] on span "(P) Image" at bounding box center [92, 58] width 47 height 5
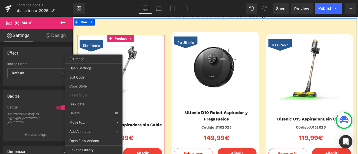
click at [95, 52] on span "Día Ultenic" at bounding box center [95, 50] width 20 height 5
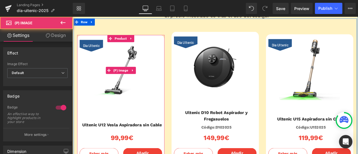
click at [95, 52] on span "Día Ultenic" at bounding box center [95, 50] width 20 height 5
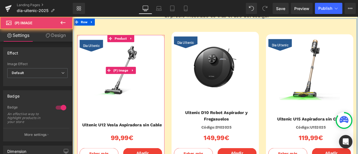
click at [95, 52] on span "Día Ultenic" at bounding box center [95, 50] width 20 height 5
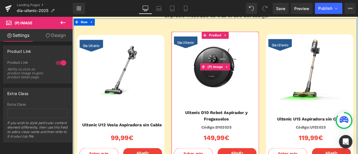
click at [206, 46] on span "Día Ultenic" at bounding box center [206, 46] width 20 height 5
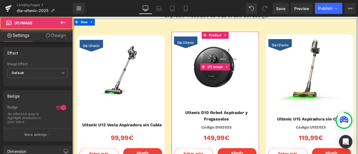
click at [206, 46] on span "Día Ultenic" at bounding box center [206, 46] width 20 height 5
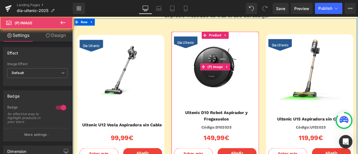
click at [206, 46] on span "Día Ultenic" at bounding box center [206, 46] width 20 height 5
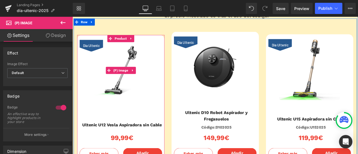
click at [97, 51] on span "Día Ultenic" at bounding box center [95, 50] width 20 height 5
click at [132, 80] on span "(P) Image" at bounding box center [129, 80] width 21 height 8
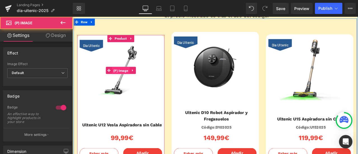
click at [129, 79] on span "(P) Image" at bounding box center [129, 80] width 21 height 8
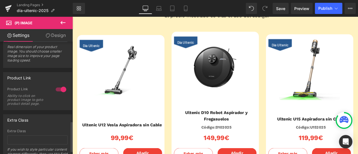
scroll to position [307, 0]
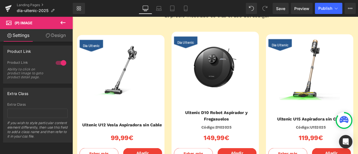
click at [59, 40] on link "Design" at bounding box center [55, 35] width 36 height 13
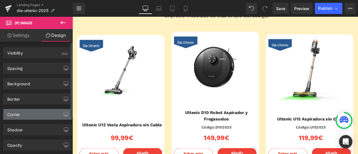
click at [30, 117] on div "Corner" at bounding box center [37, 114] width 68 height 11
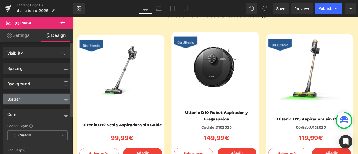
click at [42, 96] on div "Border" at bounding box center [37, 99] width 68 height 11
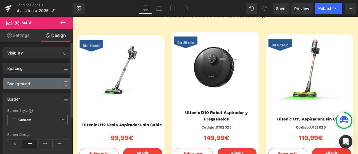
click at [43, 82] on div "Background" at bounding box center [37, 83] width 68 height 11
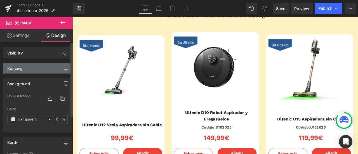
click at [43, 69] on div "Spacing" at bounding box center [37, 68] width 68 height 11
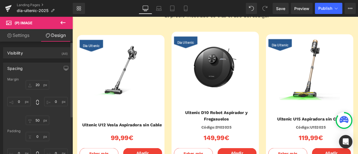
click at [42, 59] on div "Spacing [GEOGRAPHIC_DATA] 20 0 50 0 [GEOGRAPHIC_DATA] 0 0 0 0 Setup Global Style" at bounding box center [37, 123] width 75 height 131
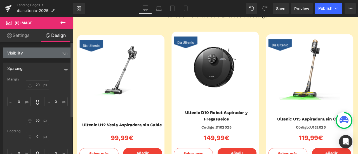
click at [42, 49] on div "Visibility (All)" at bounding box center [37, 53] width 68 height 11
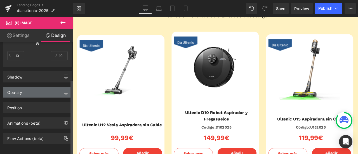
scroll to position [461, 0]
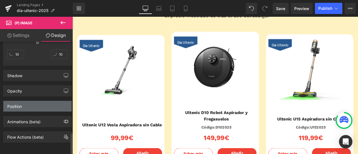
click at [38, 104] on div "Position" at bounding box center [37, 106] width 68 height 11
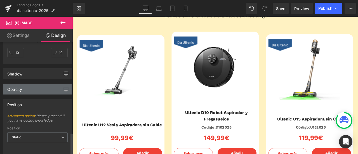
click at [41, 89] on div "Opacity" at bounding box center [37, 89] width 68 height 11
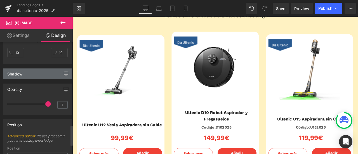
click at [42, 74] on div "Shadow" at bounding box center [37, 73] width 68 height 11
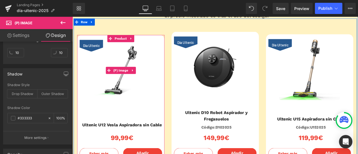
click at [104, 53] on div "Día Ultenic" at bounding box center [95, 51] width 28 height 14
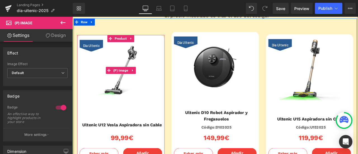
click at [93, 52] on span "Día Ultenic" at bounding box center [95, 50] width 20 height 5
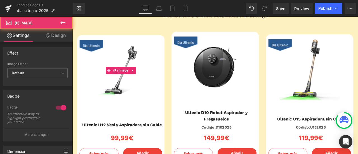
drag, startPoint x: 165, startPoint y: 86, endPoint x: 97, endPoint y: 79, distance: 68.8
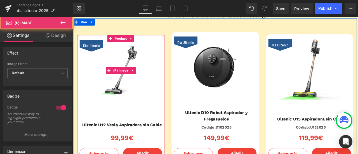
click at [101, 53] on span "Día Ultenic" at bounding box center [95, 50] width 20 height 5
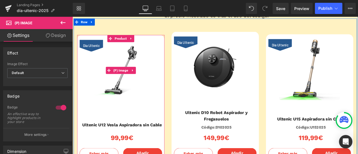
click at [101, 53] on span "Día Ultenic" at bounding box center [95, 50] width 20 height 5
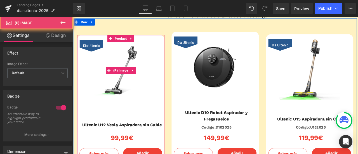
click at [101, 53] on span "Día Ultenic" at bounding box center [95, 50] width 20 height 5
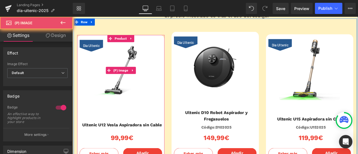
click at [101, 53] on span "Día Ultenic" at bounding box center [95, 50] width 20 height 5
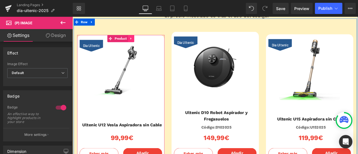
click at [140, 41] on icon at bounding box center [142, 43] width 4 height 4
click at [131, 61] on img at bounding box center [130, 80] width 72 height 72
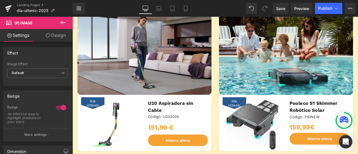
scroll to position [196, 0]
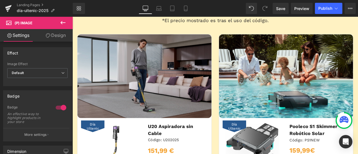
click at [134, 71] on img at bounding box center [157, 87] width 159 height 99
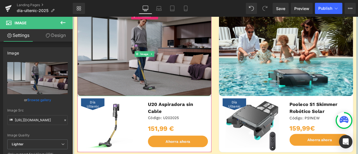
scroll to position [251, 0]
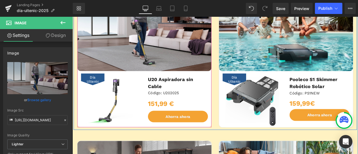
click at [111, 101] on img at bounding box center [118, 116] width 64 height 64
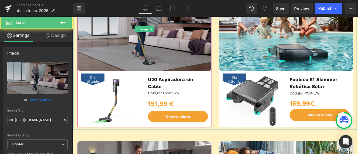
click at [151, 61] on img at bounding box center [157, 31] width 159 height 99
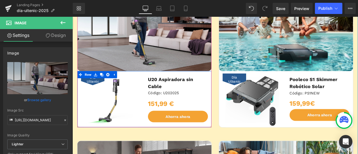
click at [99, 86] on icon at bounding box center [100, 85] width 4 height 4
click at [97, 94] on div "Día Ultenic" at bounding box center [96, 91] width 28 height 14
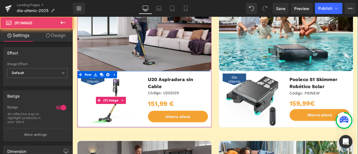
click at [97, 94] on div "Día Ultenic" at bounding box center [96, 91] width 28 height 14
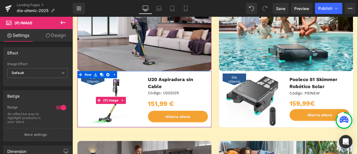
click at [97, 94] on div "Día Ultenic" at bounding box center [96, 91] width 28 height 14
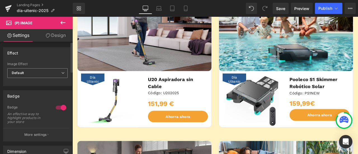
click at [49, 73] on span "Default" at bounding box center [37, 73] width 60 height 10
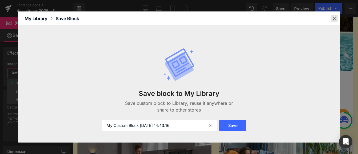
drag, startPoint x: 331, startPoint y: 17, endPoint x: 286, endPoint y: 7, distance: 45.3
click at [331, 17] on div at bounding box center [334, 18] width 7 height 7
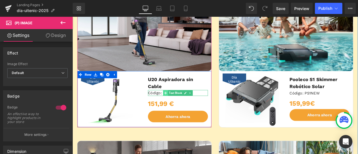
click at [181, 105] on icon at bounding box center [182, 106] width 3 height 3
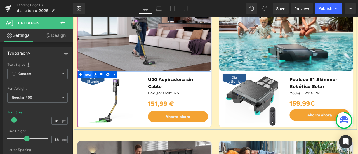
click at [87, 87] on span "Row" at bounding box center [91, 85] width 11 height 8
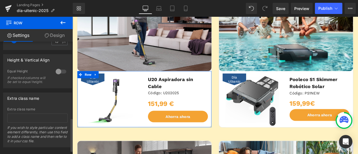
scroll to position [270, 0]
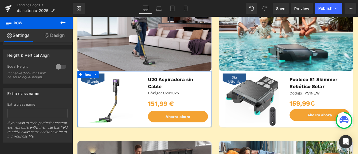
click at [46, 37] on icon at bounding box center [47, 35] width 4 height 4
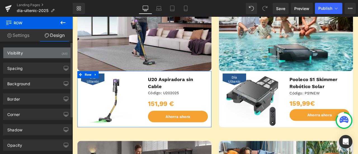
click at [42, 56] on div "Visibility (All)" at bounding box center [37, 53] width 68 height 11
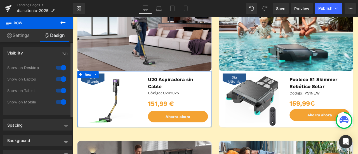
click at [42, 56] on div "Visibility (All)" at bounding box center [37, 53] width 68 height 11
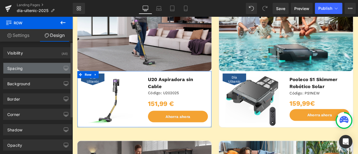
click at [40, 73] on div "Spacing" at bounding box center [37, 68] width 68 height 11
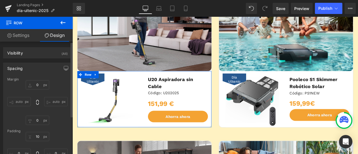
click at [41, 68] on div "Spacing" at bounding box center [37, 68] width 68 height 11
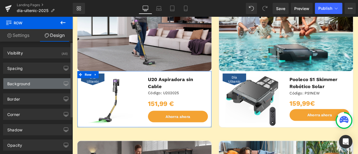
click at [38, 81] on div "Background" at bounding box center [37, 83] width 68 height 11
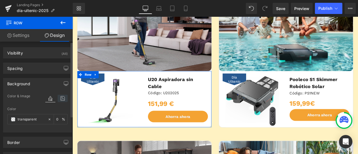
click at [65, 99] on icon at bounding box center [63, 98] width 10 height 7
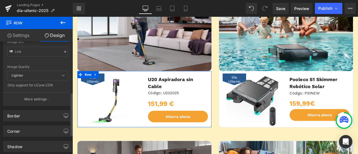
scroll to position [140, 0]
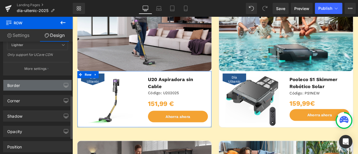
click at [39, 86] on div "Border" at bounding box center [37, 85] width 68 height 11
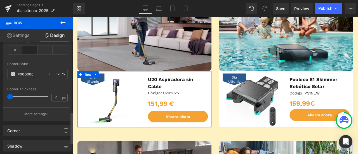
scroll to position [251, 0]
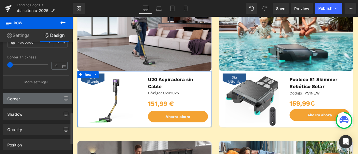
click at [42, 93] on div "Corner" at bounding box center [37, 98] width 68 height 11
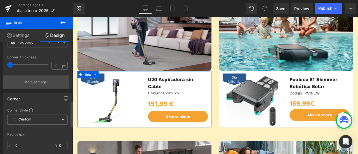
click at [43, 82] on p "More settings" at bounding box center [35, 82] width 22 height 5
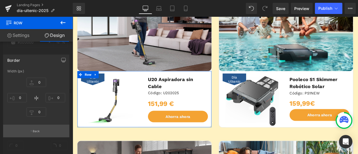
click at [38, 131] on p "Back" at bounding box center [36, 131] width 7 height 4
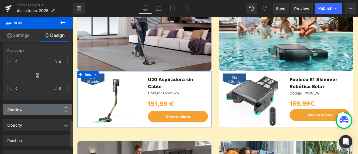
click at [39, 105] on div "Shadow" at bounding box center [37, 109] width 68 height 11
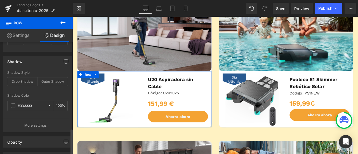
scroll to position [419, 0]
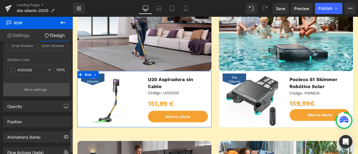
click at [43, 91] on button "More settings" at bounding box center [36, 89] width 66 height 13
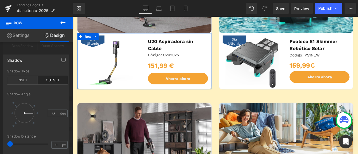
scroll to position [335, 0]
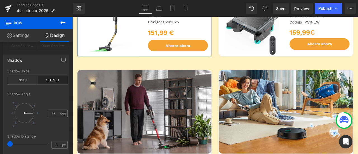
click at [45, 53] on div at bounding box center [36, 87] width 73 height 140
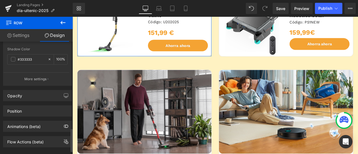
scroll to position [436, 0]
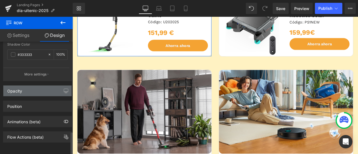
click at [41, 87] on div "Opacity" at bounding box center [37, 91] width 68 height 11
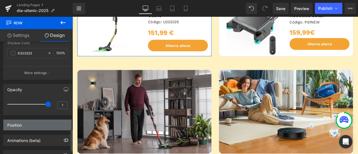
click at [38, 122] on div "Position" at bounding box center [37, 125] width 68 height 11
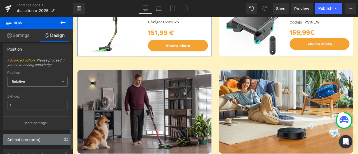
scroll to position [530, 0]
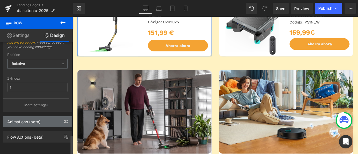
click at [42, 116] on div "Animations (beta)" at bounding box center [37, 121] width 68 height 11
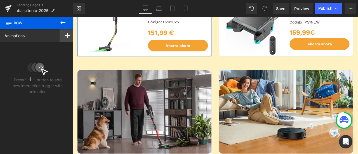
click at [66, 35] on rect at bounding box center [67, 35] width 4 height 1
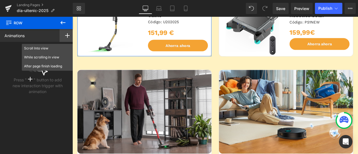
click at [43, 36] on div "Animations Scroll Into view While scrolling in view After page finish loading T…" at bounding box center [37, 35] width 75 height 13
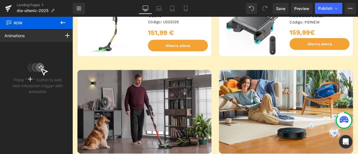
click at [58, 24] on button at bounding box center [63, 23] width 20 height 12
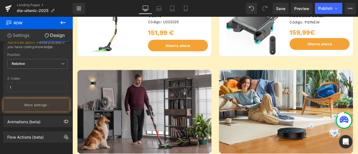
click at [61, 22] on icon at bounding box center [62, 22] width 5 height 3
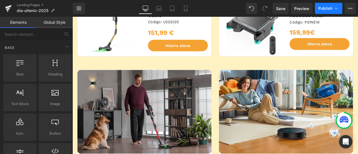
click at [331, 7] on span "Publish" at bounding box center [325, 8] width 14 height 4
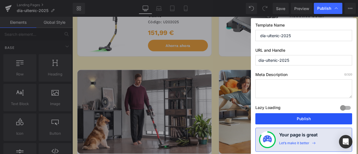
click at [297, 120] on button "Publish" at bounding box center [303, 118] width 97 height 11
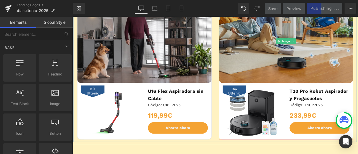
scroll to position [447, 0]
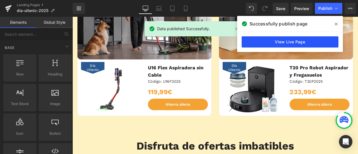
click at [289, 42] on link "View Live Page" at bounding box center [289, 41] width 97 height 11
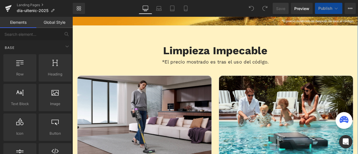
scroll to position [196, 0]
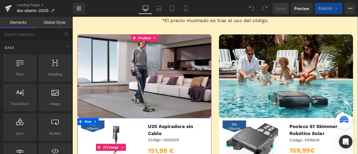
click at [94, 146] on span "Día Ultenic" at bounding box center [96, 147] width 22 height 10
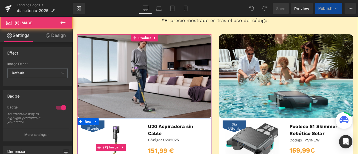
click at [94, 148] on span "Día Ultenic" at bounding box center [96, 147] width 22 height 10
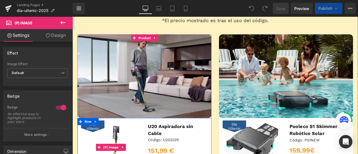
click at [94, 148] on span "Día Ultenic" at bounding box center [96, 147] width 22 height 10
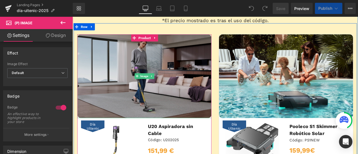
scroll to position [279, 0]
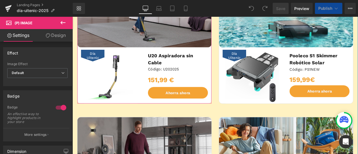
click at [135, 37] on img at bounding box center [157, 3] width 159 height 99
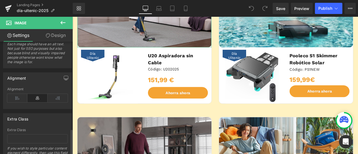
scroll to position [379, 0]
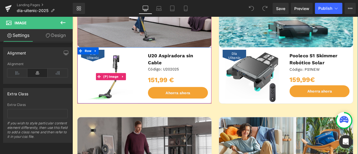
click at [90, 63] on span "Día Ultenic" at bounding box center [96, 63] width 22 height 10
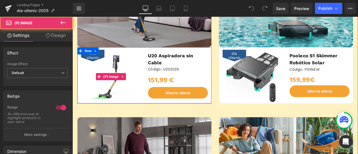
click at [101, 62] on span "Día Ultenic" at bounding box center [96, 63] width 22 height 10
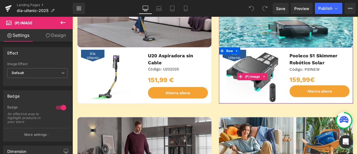
click at [267, 62] on span "Día Ultenic" at bounding box center [264, 63] width 22 height 10
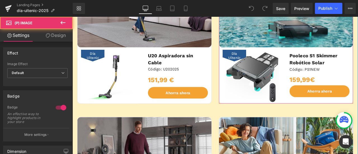
click at [72, 17] on div at bounding box center [72, 17] width 0 height 0
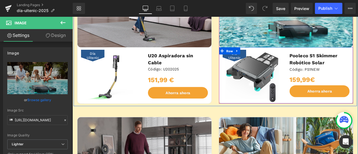
click at [261, 54] on span "Row" at bounding box center [258, 57] width 11 height 8
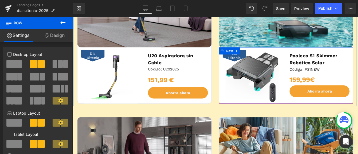
click at [246, 63] on div "Día Ultenic (P) Image" at bounding box center [285, 88] width 79 height 64
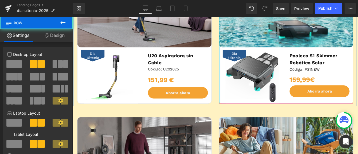
click at [246, 65] on div at bounding box center [246, 37] width 1 height 166
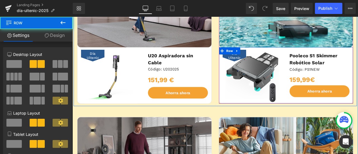
click at [247, 62] on div "Día Ultenic (P) Image" at bounding box center [285, 88] width 79 height 64
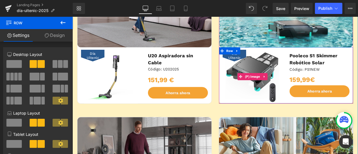
click at [253, 63] on span "Día Ultenic" at bounding box center [264, 63] width 22 height 10
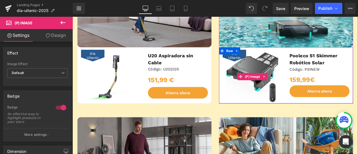
click at [253, 63] on span "Día Ultenic" at bounding box center [264, 63] width 22 height 10
click at [262, 86] on img at bounding box center [286, 88] width 64 height 64
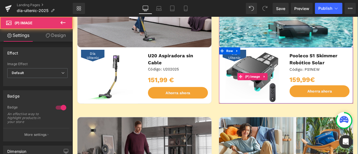
click at [270, 89] on icon at bounding box center [272, 88] width 4 height 4
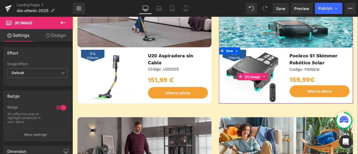
click at [284, 88] on span "(P) Image" at bounding box center [285, 88] width 21 height 8
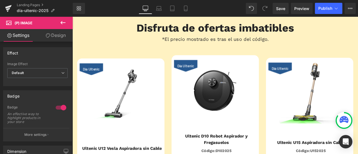
scroll to position [643, 0]
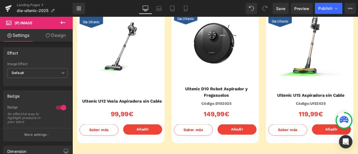
click at [93, 23] on span "Día Ultenic" at bounding box center [95, 22] width 20 height 5
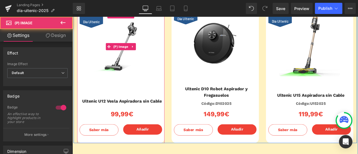
click at [93, 23] on span "Día Ultenic" at bounding box center [95, 22] width 20 height 5
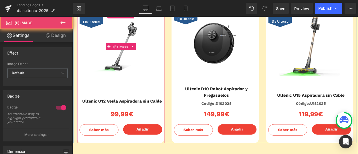
click at [93, 23] on span "Día Ultenic" at bounding box center [95, 22] width 20 height 5
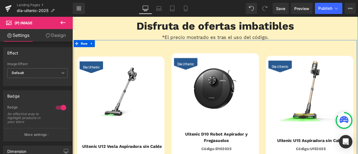
scroll to position [587, 0]
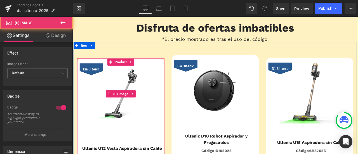
click at [89, 75] on div "Día Ultenic" at bounding box center [95, 79] width 28 height 14
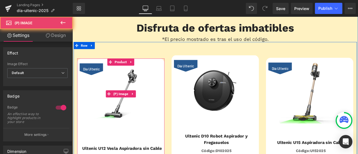
click at [89, 75] on div "Día Ultenic" at bounding box center [95, 79] width 28 height 14
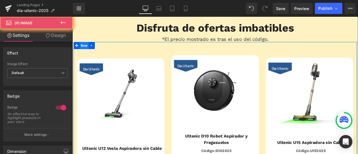
click at [84, 49] on span "Row" at bounding box center [86, 51] width 11 height 8
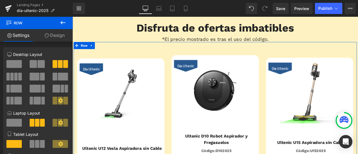
click at [59, 34] on link "Design" at bounding box center [54, 35] width 36 height 13
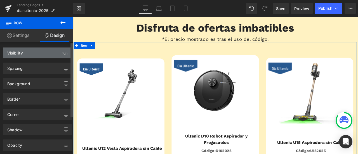
click at [36, 54] on div "Visibility (All)" at bounding box center [37, 53] width 68 height 11
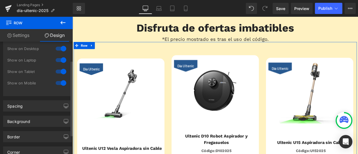
scroll to position [28, 0]
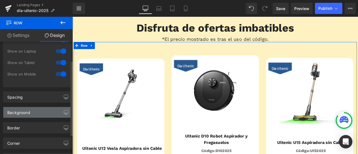
drag, startPoint x: 26, startPoint y: 122, endPoint x: 27, endPoint y: 113, distance: 9.0
click at [26, 122] on div "Border Border Style Custom Custom Setup Global Style Custom Setup Global Style …" at bounding box center [37, 127] width 69 height 11
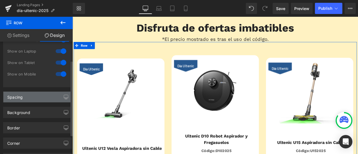
click at [29, 101] on div "Spacing" at bounding box center [37, 97] width 68 height 11
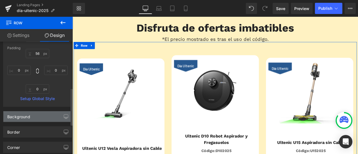
click at [33, 116] on div "Background" at bounding box center [37, 116] width 68 height 11
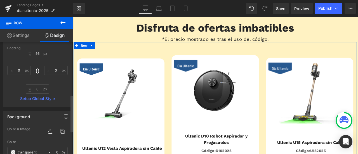
scroll to position [224, 0]
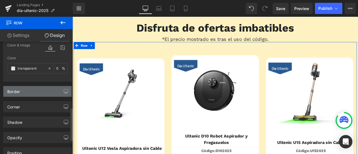
click at [36, 95] on div "Border" at bounding box center [37, 91] width 68 height 11
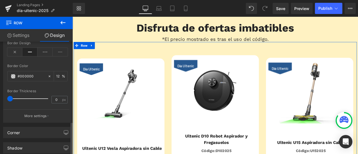
scroll to position [363, 0]
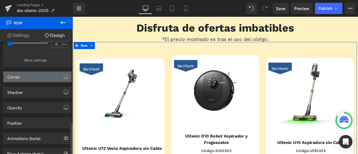
click at [34, 77] on div "Corner" at bounding box center [37, 77] width 68 height 11
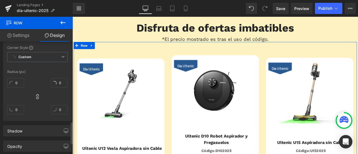
scroll to position [419, 0]
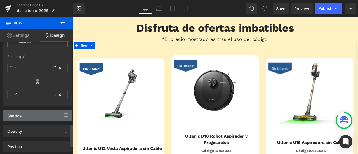
click at [37, 110] on div "Shadow" at bounding box center [37, 115] width 68 height 11
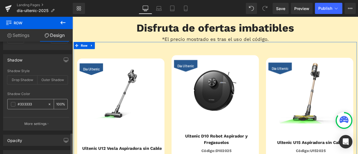
scroll to position [526, 0]
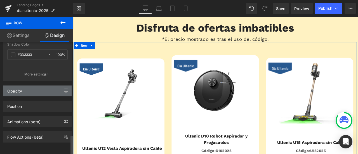
click at [28, 86] on div "Opacity" at bounding box center [37, 91] width 68 height 11
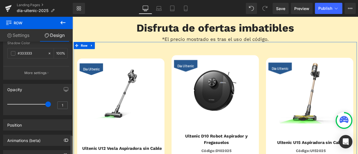
scroll to position [546, 0]
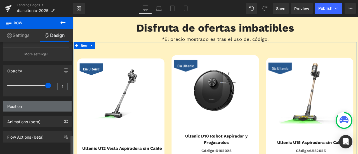
click at [36, 103] on div "Position" at bounding box center [37, 106] width 68 height 11
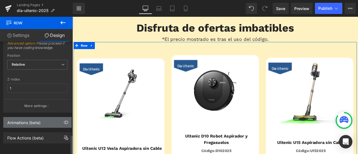
scroll to position [620, 0]
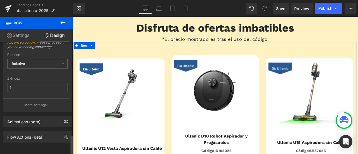
click at [34, 112] on div "Animations (beta)" at bounding box center [37, 119] width 75 height 15
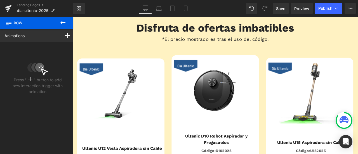
click at [65, 24] on icon at bounding box center [63, 22] width 7 height 7
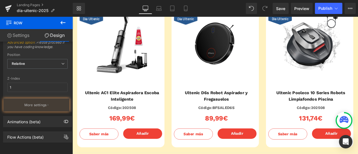
scroll to position [866, 0]
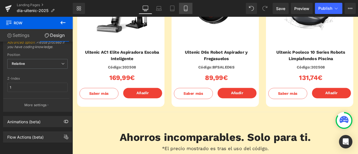
click at [186, 8] on icon at bounding box center [186, 9] width 6 height 6
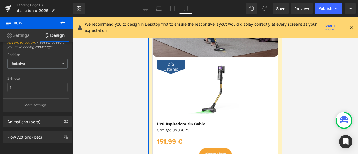
scroll to position [224, 0]
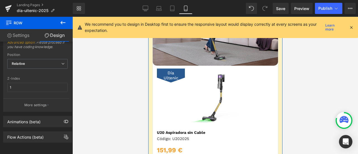
click at [172, 77] on span "Día Ultenic" at bounding box center [170, 75] width 22 height 10
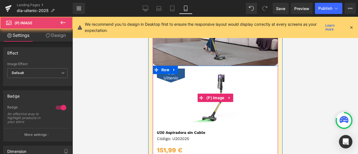
click at [169, 74] on span "Día Ultenic" at bounding box center [170, 75] width 22 height 10
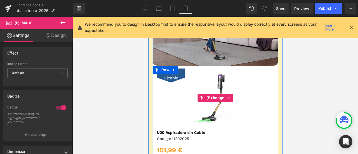
click at [169, 76] on span "Día Ultenic" at bounding box center [170, 75] width 22 height 10
click at [173, 74] on link at bounding box center [173, 70] width 7 height 8
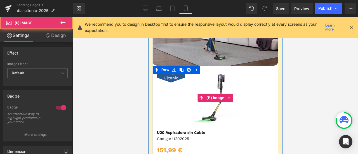
click at [173, 75] on span "Día Ultenic" at bounding box center [170, 75] width 22 height 10
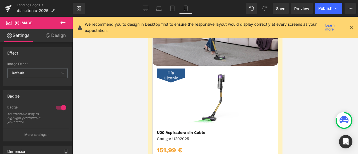
click at [61, 24] on icon at bounding box center [63, 22] width 7 height 7
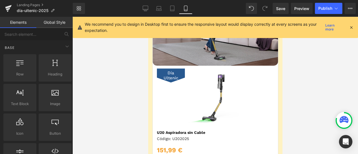
click at [352, 28] on icon at bounding box center [350, 27] width 5 height 5
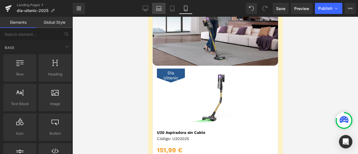
click at [153, 8] on link "Laptop" at bounding box center [158, 8] width 13 height 11
click at [151, 8] on link "Desktop" at bounding box center [145, 8] width 13 height 11
click at [148, 8] on icon at bounding box center [146, 9] width 6 height 6
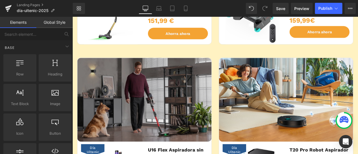
scroll to position [235, 0]
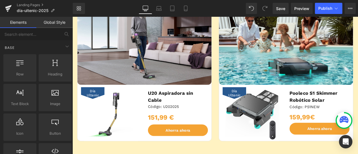
click at [119, 129] on div "Día Ultenic (P) Image" at bounding box center [117, 132] width 71 height 64
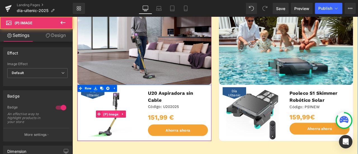
click at [116, 131] on span "(P) Image" at bounding box center [118, 132] width 21 height 8
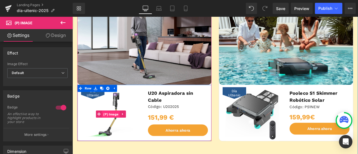
click at [116, 131] on span "(P) Image" at bounding box center [118, 132] width 21 height 8
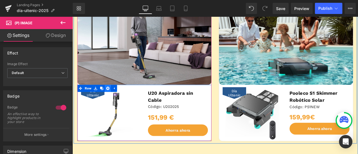
click at [112, 102] on icon at bounding box center [114, 102] width 4 height 4
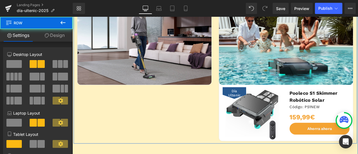
click at [150, 124] on div "Image Product Image Día Ultenic" at bounding box center [241, 76] width 335 height 182
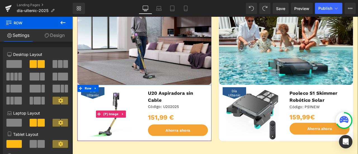
click at [132, 110] on img at bounding box center [118, 132] width 64 height 64
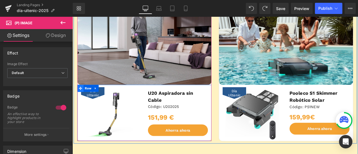
click at [81, 101] on icon at bounding box center [82, 101] width 4 height 4
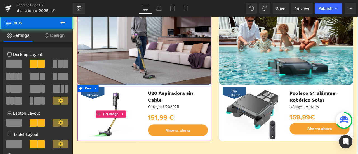
click at [93, 108] on span "Día Ultenic" at bounding box center [96, 107] width 22 height 10
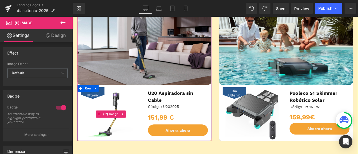
click at [95, 106] on span "Día Ultenic" at bounding box center [96, 107] width 22 height 10
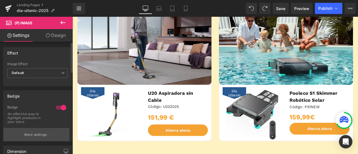
click at [47, 131] on button "More settings" at bounding box center [36, 134] width 66 height 13
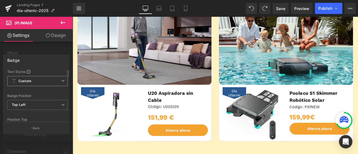
click at [49, 81] on span "Custom Setup Global Style" at bounding box center [37, 81] width 60 height 10
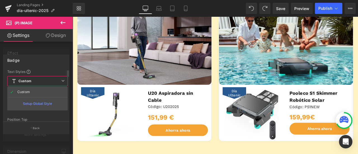
click at [49, 81] on span "Custom Setup Global Style" at bounding box center [37, 81] width 60 height 10
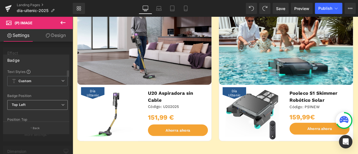
click at [45, 103] on span "Top Left" at bounding box center [37, 105] width 60 height 10
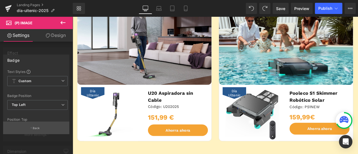
click at [44, 124] on button "Back" at bounding box center [36, 128] width 66 height 13
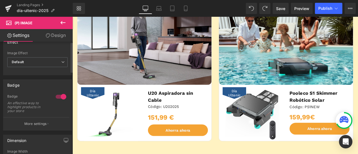
scroll to position [28, 0]
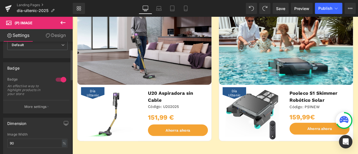
click at [40, 79] on div "Badge" at bounding box center [28, 80] width 43 height 6
click at [63, 79] on div at bounding box center [60, 79] width 13 height 9
click at [60, 79] on div at bounding box center [60, 79] width 13 height 9
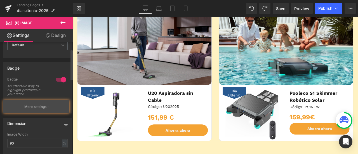
click at [42, 104] on p "More settings" at bounding box center [35, 106] width 22 height 5
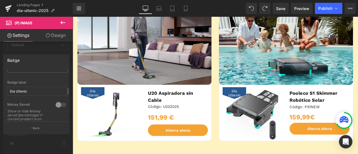
scroll to position [168, 0]
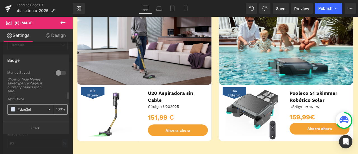
drag, startPoint x: 40, startPoint y: 108, endPoint x: 15, endPoint y: 109, distance: 24.6
click at [15, 109] on div "#dae3ef" at bounding box center [28, 110] width 40 height 10
paste input "f4a333"
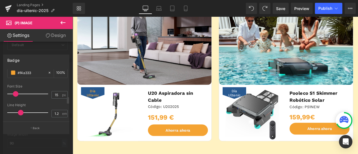
scroll to position [196, 0]
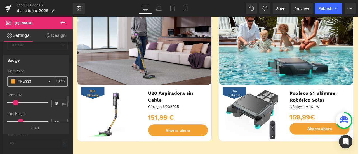
type input "#f4a333"
click at [48, 80] on icon at bounding box center [50, 81] width 4 height 4
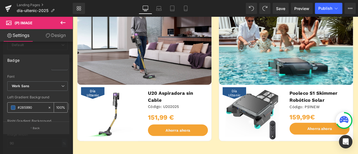
drag, startPoint x: 36, startPoint y: 106, endPoint x: 10, endPoint y: 106, distance: 26.6
click at [10, 106] on div "#285990" at bounding box center [28, 108] width 40 height 10
paste input "f4a333"
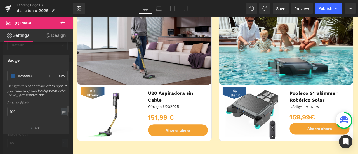
scroll to position [307, 0]
type input "#f4a333"
click at [33, 74] on input "#285990" at bounding box center [31, 75] width 27 height 6
drag, startPoint x: 34, startPoint y: 74, endPoint x: 10, endPoint y: 74, distance: 23.5
click at [10, 74] on div "#285990" at bounding box center [28, 75] width 40 height 10
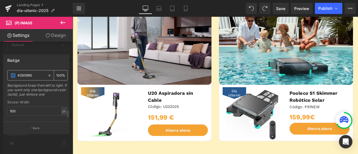
paste input "f4a333"
type input "#f4a333"
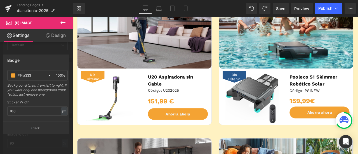
scroll to position [263, 0]
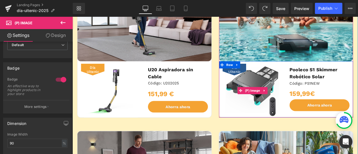
click at [265, 79] on span "Día Ultenic" at bounding box center [264, 79] width 22 height 10
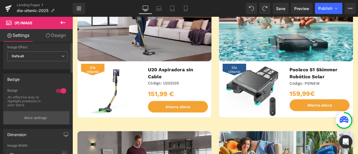
scroll to position [0, 0]
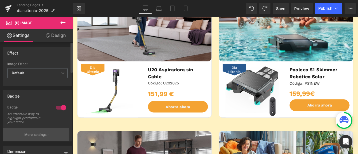
click at [25, 130] on button "More settings" at bounding box center [36, 134] width 66 height 13
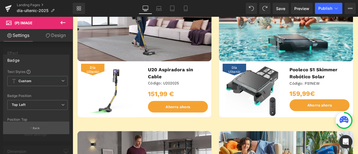
click at [37, 127] on p "Back" at bounding box center [36, 128] width 7 height 4
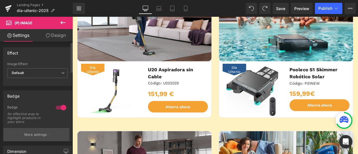
click at [32, 133] on p "More settings" at bounding box center [35, 134] width 22 height 5
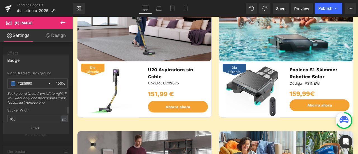
scroll to position [279, 0]
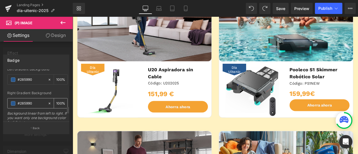
drag, startPoint x: 34, startPoint y: 101, endPoint x: 11, endPoint y: 104, distance: 23.3
click at [11, 104] on div "#285990" at bounding box center [28, 103] width 40 height 10
paste input "f4a333"
type input "#f4a333"
drag, startPoint x: 34, startPoint y: 78, endPoint x: 10, endPoint y: 78, distance: 24.6
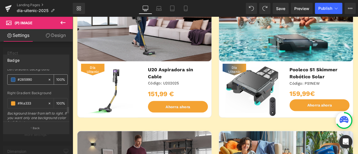
click at [10, 78] on div "#285990" at bounding box center [28, 80] width 40 height 10
paste input "f4a333"
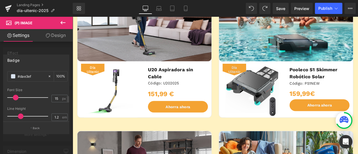
scroll to position [196, 0]
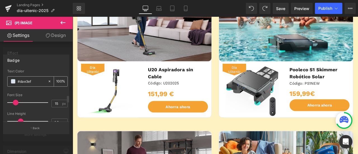
type input "#f4a333"
drag, startPoint x: 25, startPoint y: 81, endPoint x: 11, endPoint y: 82, distance: 14.6
click at [11, 82] on div "#dae3ef" at bounding box center [28, 82] width 40 height 10
click at [41, 87] on div "Text Color 100 %" at bounding box center [37, 81] width 60 height 24
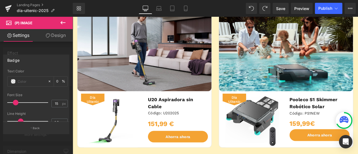
scroll to position [151, 0]
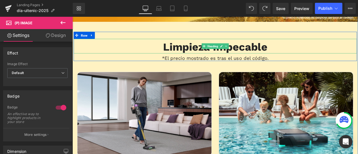
click at [208, 55] on b "Limpieza Impecable" at bounding box center [242, 52] width 124 height 15
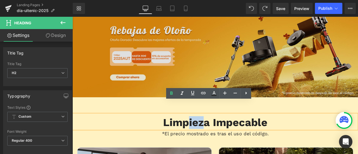
scroll to position [0, 0]
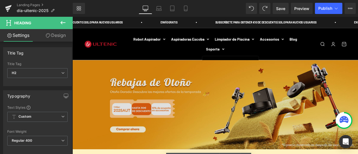
drag, startPoint x: 208, startPoint y: 53, endPoint x: 228, endPoint y: 53, distance: 19.8
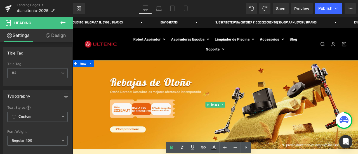
scroll to position [140, 0]
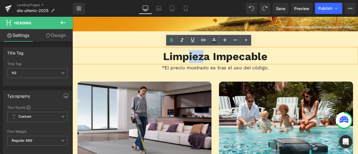
click at [218, 62] on b "Limpieza Impecable" at bounding box center [242, 63] width 124 height 15
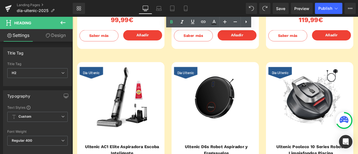
scroll to position [699, 0]
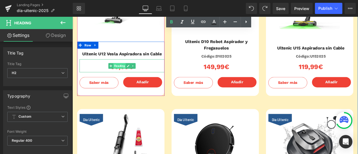
click at [129, 78] on span "Heading" at bounding box center [128, 75] width 15 height 7
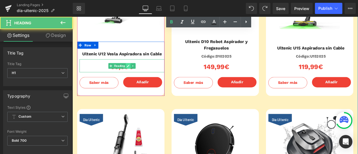
click at [137, 74] on icon at bounding box center [138, 74] width 3 height 3
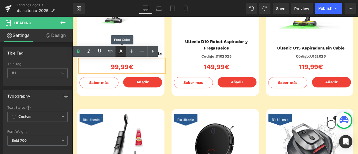
click at [121, 51] on icon at bounding box center [120, 50] width 3 height 3
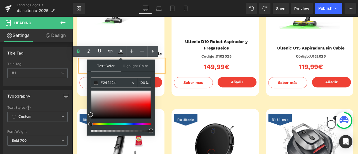
drag, startPoint x: 120, startPoint y: 82, endPoint x: 99, endPoint y: 82, distance: 20.4
click at [99, 82] on div "#242424" at bounding box center [111, 83] width 40 height 10
paste input "f4a333"
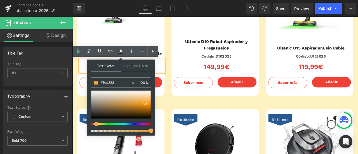
click at [178, 73] on h1 "99,99€" at bounding box center [131, 76] width 101 height 13
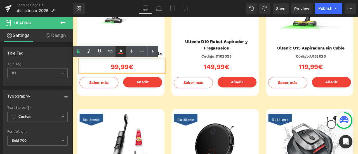
click at [122, 54] on icon at bounding box center [120, 51] width 7 height 7
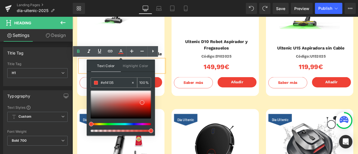
drag, startPoint x: 113, startPoint y: 82, endPoint x: 93, endPoint y: 81, distance: 20.1
click at [93, 81] on div "#ef4135" at bounding box center [111, 83] width 40 height 10
paste input "f4a333"
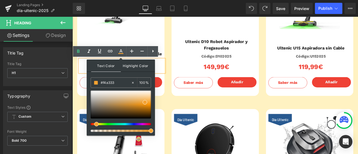
click at [129, 66] on span "Highlight Color" at bounding box center [136, 66] width 30 height 12
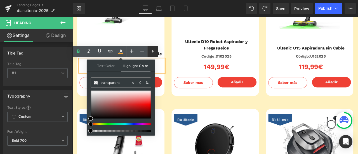
click at [152, 54] on icon at bounding box center [153, 51] width 7 height 7
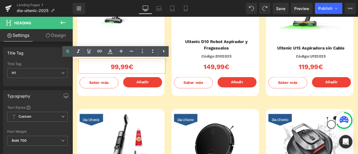
click at [138, 77] on h1 "99,99€" at bounding box center [131, 76] width 101 height 13
click at [126, 78] on h1 "99,99€" at bounding box center [131, 76] width 101 height 13
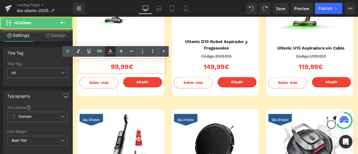
click at [111, 53] on icon at bounding box center [110, 51] width 7 height 7
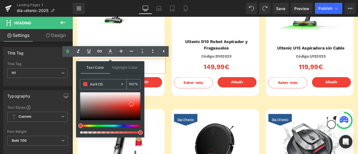
drag, startPoint x: 103, startPoint y: 82, endPoint x: 88, endPoint y: 84, distance: 14.6
click at [88, 84] on div "#ef4135" at bounding box center [100, 84] width 40 height 10
paste input "f4a333"
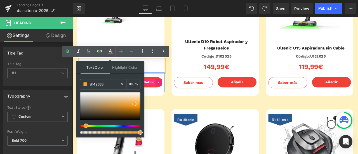
click at [166, 95] on span "(P) Cart Button" at bounding box center [155, 94] width 31 height 8
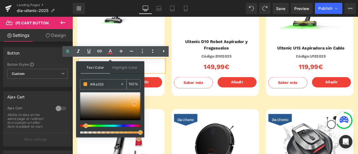
type input "#f4a333"
click at [165, 97] on span "(P) Cart Button" at bounding box center [155, 95] width 31 height 8
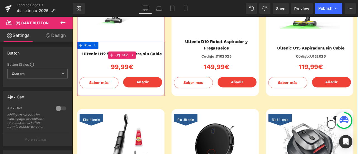
click at [135, 64] on span "(P) Title" at bounding box center [131, 62] width 18 height 8
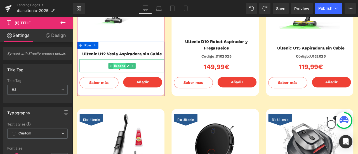
click at [132, 77] on span "Heading" at bounding box center [128, 75] width 15 height 7
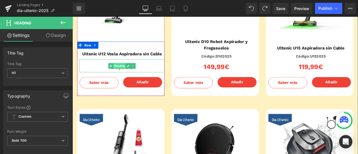
click at [132, 77] on span "Heading" at bounding box center [128, 75] width 15 height 7
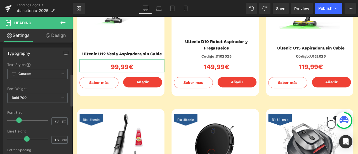
scroll to position [112, 0]
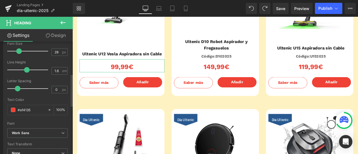
drag, startPoint x: 32, startPoint y: 108, endPoint x: 0, endPoint y: 111, distance: 32.6
click at [0, 111] on div "Typography Text Styles Custom Custom Setup Global Style Custom Setup Global Sty…" at bounding box center [37, 70] width 75 height 192
paste input "f4a333"
type input "#f4a333"
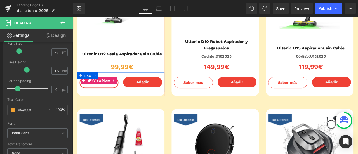
click at [108, 97] on span "Saber más" at bounding box center [103, 94] width 23 height 5
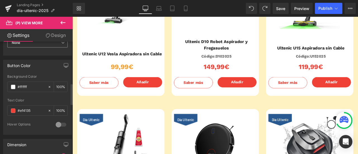
scroll to position [224, 0]
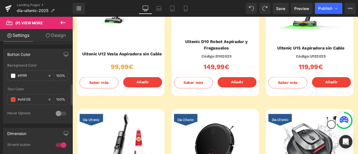
drag, startPoint x: 33, startPoint y: 98, endPoint x: 0, endPoint y: 100, distance: 33.0
click at [0, 100] on div "Button Color rgba(255, 255, 255, 1) Background Color #ffffff 100 % rgb(239, 65,…" at bounding box center [37, 83] width 75 height 79
type input "#f4a333"
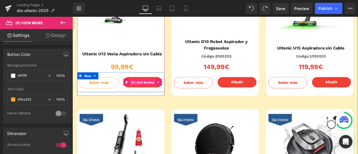
click at [151, 95] on span "(P) Cart Button" at bounding box center [155, 95] width 31 height 8
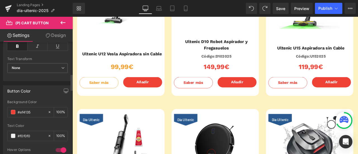
scroll to position [279, 0]
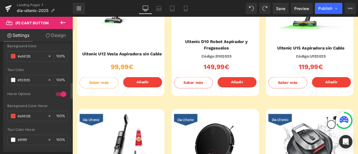
drag, startPoint x: 35, startPoint y: 52, endPoint x: 0, endPoint y: 54, distance: 34.8
click at [0, 54] on div "Button Color rgb(239, 65, 53) Background Color #ef4135 100 % #f0f0f0 Text Color…" at bounding box center [37, 88] width 75 height 127
paste input "f4a333"
type input "#f4a333"
drag, startPoint x: 5, startPoint y: 111, endPoint x: 0, endPoint y: 111, distance: 5.1
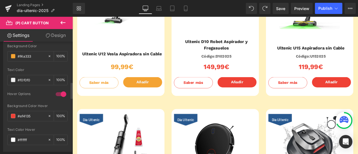
click at [0, 111] on div "Button Color rgb(239, 65, 53) Background Color #f4a333 100 % #f0f0f0 Text Color…" at bounding box center [37, 88] width 75 height 127
paste input "f4a333"
type input "#f4a333"
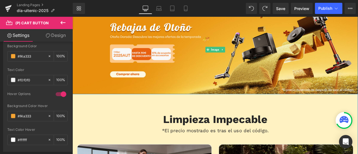
scroll to position [84, 0]
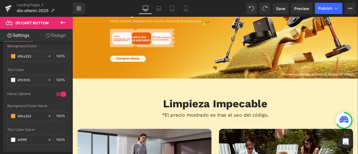
click at [115, 110] on div "Limpieza Impecable Heading *El precio mostrado es tras el uso del código.​​ Hea…" at bounding box center [241, 119] width 335 height 35
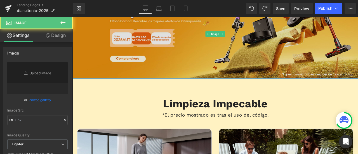
click at [107, 67] on img at bounding box center [241, 37] width 338 height 106
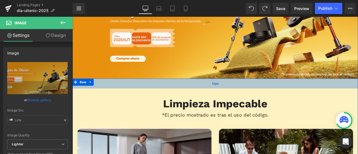
click at [110, 96] on div "42px" at bounding box center [241, 96] width 338 height 12
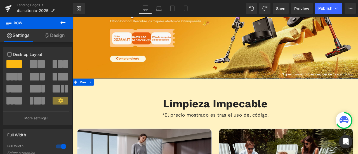
click at [61, 38] on link "Design" at bounding box center [54, 35] width 36 height 13
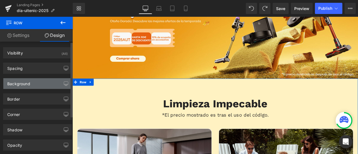
click at [36, 84] on div "Background" at bounding box center [37, 83] width 68 height 11
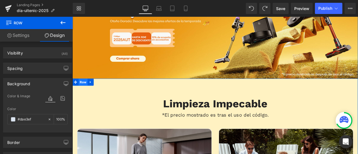
click at [80, 92] on span "Row" at bounding box center [85, 94] width 11 height 8
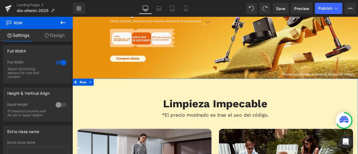
scroll to position [129, 0]
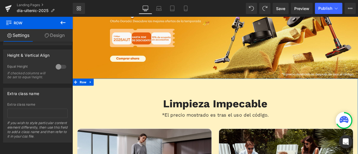
click at [55, 35] on link "Design" at bounding box center [54, 35] width 36 height 13
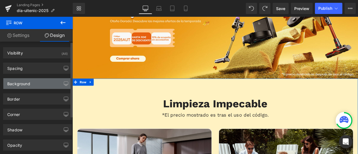
click at [39, 82] on div "Background" at bounding box center [37, 83] width 68 height 11
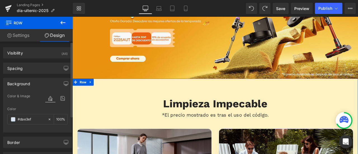
drag, startPoint x: 37, startPoint y: 118, endPoint x: 4, endPoint y: 119, distance: 33.5
click at [4, 119] on div "Color & Image color Color #dae3ef 100 % Image Replace Image Upload image or Bro…" at bounding box center [37, 112] width 68 height 39
paste input "ea9a1"
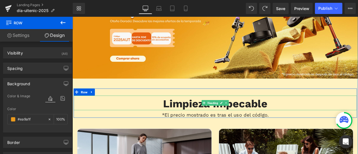
type input "#ea9a1f"
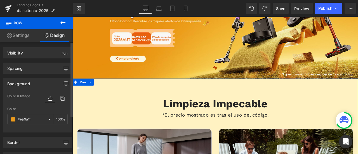
click at [43, 129] on div at bounding box center [37, 129] width 60 height 4
drag, startPoint x: 36, startPoint y: 118, endPoint x: 9, endPoint y: 120, distance: 27.2
click at [9, 120] on div "#ea9a1f" at bounding box center [28, 119] width 40 height 10
click at [72, 17] on div at bounding box center [72, 17] width 0 height 0
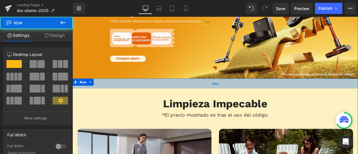
click at [129, 97] on div "42px" at bounding box center [241, 96] width 338 height 12
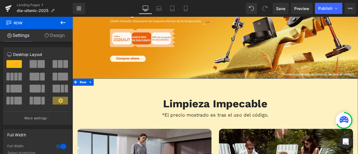
drag, startPoint x: 51, startPoint y: 37, endPoint x: 38, endPoint y: 99, distance: 64.3
click at [51, 37] on link "Design" at bounding box center [54, 35] width 36 height 13
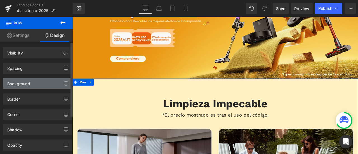
click at [30, 85] on div "Background" at bounding box center [37, 83] width 68 height 11
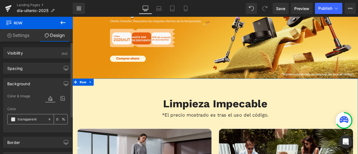
click at [40, 118] on input "transparent" at bounding box center [31, 119] width 27 height 6
click at [56, 119] on input "0" at bounding box center [59, 119] width 6 height 6
click at [60, 118] on div "0 %" at bounding box center [60, 119] width 13 height 10
click at [61, 118] on div "0 %" at bounding box center [60, 119] width 13 height 10
drag, startPoint x: 37, startPoint y: 119, endPoint x: 0, endPoint y: 120, distance: 36.9
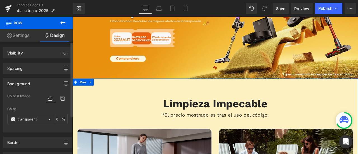
click at [0, 120] on div "Background Color & Image color Color transparent 0 % Image Replace Image Upload…" at bounding box center [37, 103] width 75 height 59
paste input "#ea9a1f"
type input "#ea9a1f"
click at [55, 125] on div "Color #ea9a1f 0 %" at bounding box center [37, 119] width 60 height 24
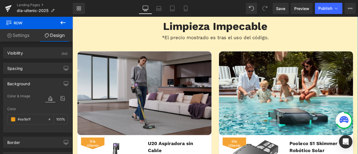
scroll to position [196, 0]
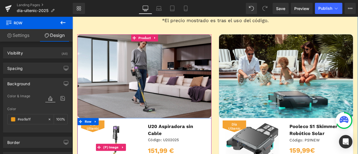
click at [96, 148] on span "Día Ultenic" at bounding box center [96, 147] width 22 height 10
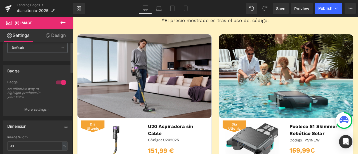
scroll to position [0, 0]
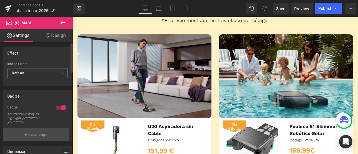
click at [38, 135] on p "More settings" at bounding box center [35, 134] width 22 height 5
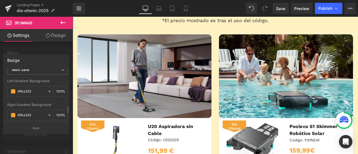
scroll to position [279, 0]
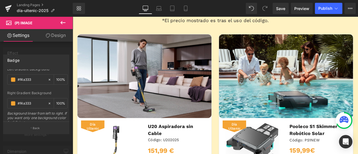
drag, startPoint x: 32, startPoint y: 80, endPoint x: 0, endPoint y: 81, distance: 31.9
click at [0, 81] on div "Badge Text Styles Custom Custom Setup Global Style Custom Setup Global Style Te…" at bounding box center [36, 91] width 73 height 83
paste input "ea9a1f"
type input "#ea9a1f"
drag, startPoint x: 35, startPoint y: 100, endPoint x: 4, endPoint y: 101, distance: 30.5
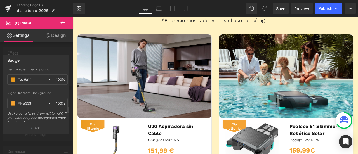
click at [4, 101] on div "Text Styles Custom Custom Setup Global Style Custom Setup Global Style Text Bad…" at bounding box center [37, 95] width 68 height 53
paste input "ea9a1f"
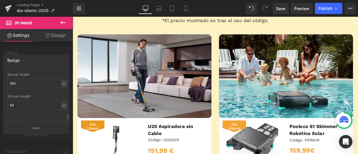
scroll to position [336, 0]
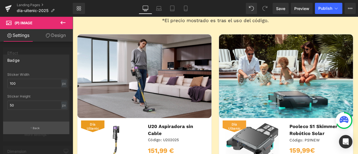
type input "#ea9a1f"
click at [34, 126] on button "Back" at bounding box center [36, 128] width 66 height 13
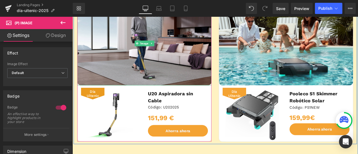
scroll to position [251, 0]
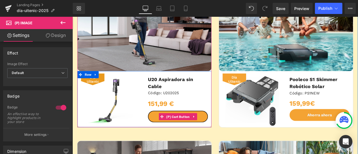
click at [167, 128] on button "Ahorra ahora" at bounding box center [197, 135] width 71 height 14
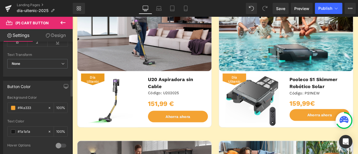
drag, startPoint x: 35, startPoint y: 105, endPoint x: 0, endPoint y: 108, distance: 35.0
click at [0, 108] on div "Button Color rgba(244, 163, 51, 1) Background Color #f4a333 100 % #1a1a1a Text …" at bounding box center [37, 116] width 75 height 79
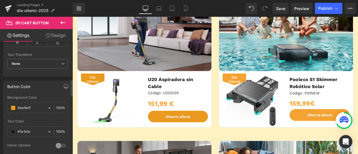
type input "#ea9a1f"
click at [30, 111] on div "Background Color #ea9a1f 100 %" at bounding box center [37, 108] width 60 height 24
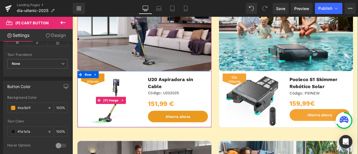
click at [150, 139] on link "Día Ultenic" at bounding box center [117, 116] width 71 height 64
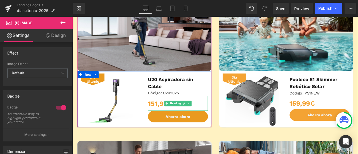
click at [178, 111] on div "151,99 €" at bounding box center [197, 119] width 71 height 18
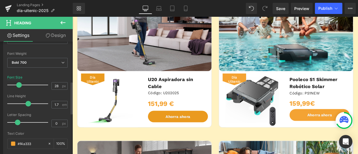
scroll to position [140, 0]
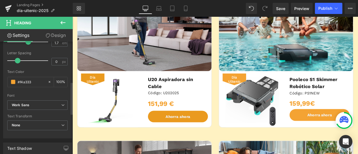
drag, startPoint x: 0, startPoint y: 79, endPoint x: 0, endPoint y: 82, distance: 3.1
click at [0, 82] on div "Typography Text Styles Custom Custom Setup Global Style Custom Setup Global Sty…" at bounding box center [37, 42] width 75 height 192
paste input "ea9a1f"
type input "#ea9a1f"
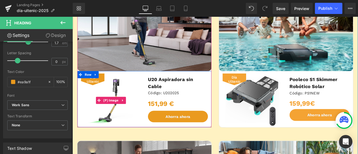
click at [136, 101] on img at bounding box center [118, 116] width 64 height 64
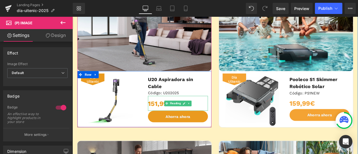
scroll to position [307, 0]
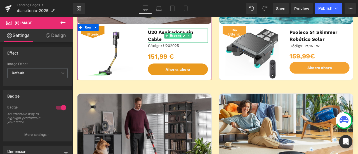
click at [198, 36] on span "Heading" at bounding box center [194, 39] width 15 height 7
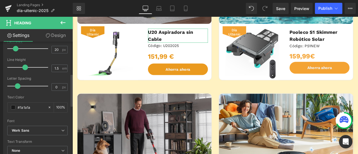
scroll to position [112, 0]
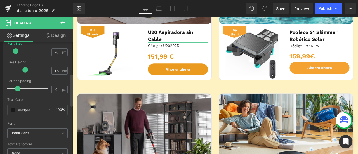
click at [0, 111] on div "Typography Text Styles Custom Custom Setup Global Style Custom Setup Global Sty…" at bounding box center [37, 70] width 75 height 192
type input "#ea9a1f"
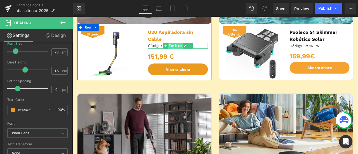
click at [192, 48] on span "Text Block" at bounding box center [195, 51] width 18 height 7
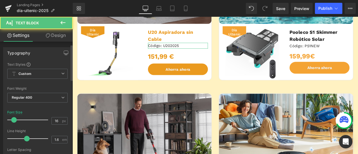
scroll to position [84, 0]
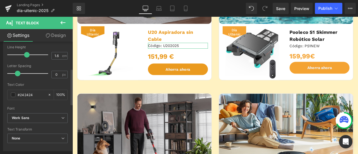
drag, startPoint x: 35, startPoint y: 95, endPoint x: 1, endPoint y: 95, distance: 34.1
click at [1, 95] on div "Typography Text Styles Custom Custom Setup Global Style Custom Setup Global Sty…" at bounding box center [37, 55] width 75 height 192
paste input "ea9a1f"
type input "#ea9a1f"
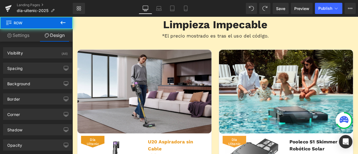
scroll to position [262, 0]
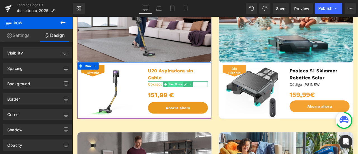
click at [186, 94] on span "Text Block" at bounding box center [195, 97] width 18 height 7
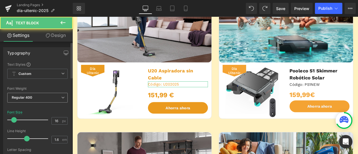
scroll to position [56, 0]
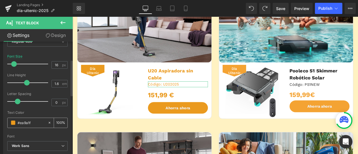
click at [31, 123] on input "#ea9a1f" at bounding box center [31, 123] width 27 height 6
drag, startPoint x: 34, startPoint y: 122, endPoint x: 10, endPoint y: 124, distance: 23.6
click at [10, 124] on div "#ea9a1f" at bounding box center [28, 123] width 40 height 10
click at [48, 124] on icon at bounding box center [50, 123] width 4 height 4
click at [38, 123] on input "#ea9a1f" at bounding box center [31, 123] width 27 height 6
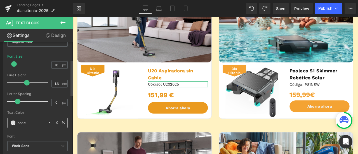
click at [15, 122] on span at bounding box center [13, 122] width 4 height 4
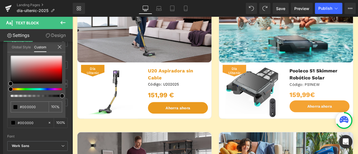
drag, startPoint x: 83, startPoint y: 113, endPoint x: 86, endPoint y: 112, distance: 2.9
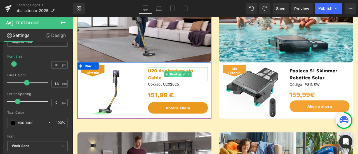
click at [202, 82] on link at bounding box center [205, 85] width 6 height 7
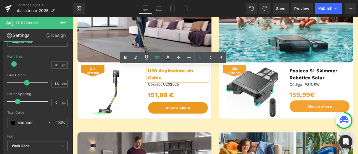
click at [179, 83] on h3 "U20 Aspiradora sin Cable" at bounding box center [197, 85] width 71 height 17
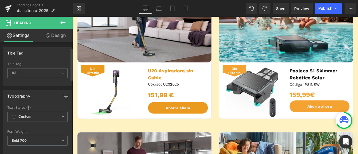
scroll to position [84, 0]
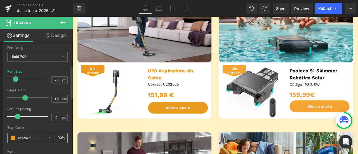
click at [23, 135] on input "#ea9a1f" at bounding box center [31, 138] width 27 height 6
click at [49, 137] on icon at bounding box center [50, 138] width 2 height 2
click at [37, 137] on input "#ea9a1f" at bounding box center [31, 138] width 27 height 6
click at [13, 138] on span at bounding box center [13, 138] width 4 height 4
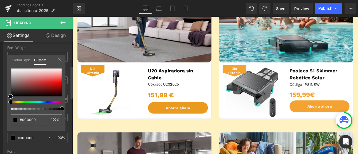
drag, startPoint x: 10, startPoint y: 109, endPoint x: 63, endPoint y: 110, distance: 52.5
click at [63, 110] on span at bounding box center [62, 108] width 4 height 4
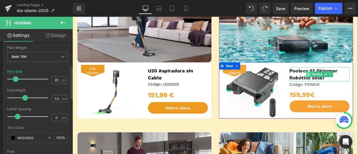
click at [349, 82] on span at bounding box center [352, 85] width 6 height 7
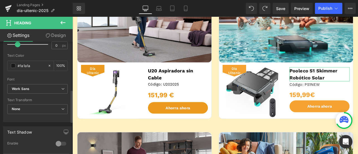
scroll to position [168, 0]
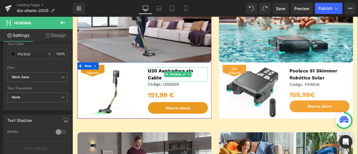
click at [173, 80] on h3 "U20 Aspiradora sin Cable" at bounding box center [197, 85] width 71 height 17
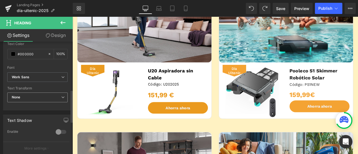
click at [34, 96] on span "None" at bounding box center [37, 97] width 60 height 10
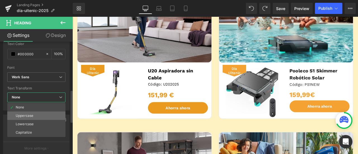
click at [35, 112] on li "Uppercase" at bounding box center [36, 115] width 58 height 8
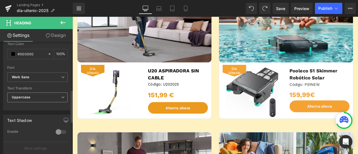
click at [35, 98] on span "Uppercase" at bounding box center [37, 97] width 60 height 10
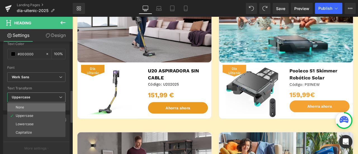
click at [35, 107] on li "None" at bounding box center [36, 107] width 58 height 8
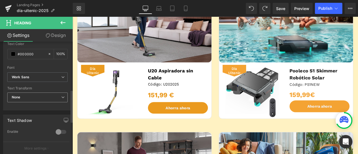
click at [34, 96] on span "None" at bounding box center [37, 97] width 60 height 10
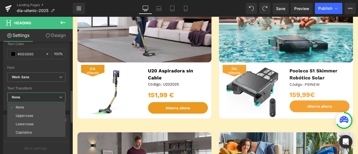
click at [0, 88] on div "Typography Text Styles Custom Custom Setup Global Style Custom Setup Global Sty…" at bounding box center [36, 14] width 73 height 192
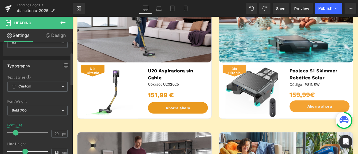
scroll to position [58, 0]
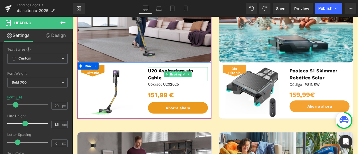
click at [195, 82] on span "Heading" at bounding box center [194, 85] width 15 height 7
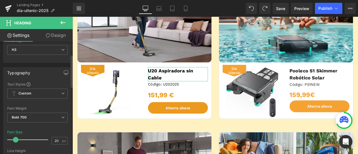
scroll to position [56, 0]
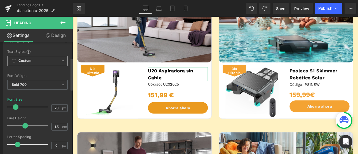
click at [43, 61] on span "Custom Setup Global Style" at bounding box center [37, 61] width 60 height 10
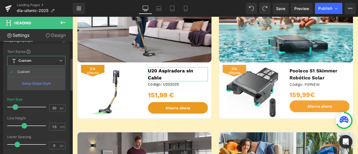
click at [43, 61] on span "Custom Setup Global Style" at bounding box center [36, 61] width 58 height 10
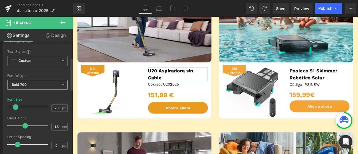
click at [40, 87] on span "Bold 700" at bounding box center [37, 85] width 60 height 10
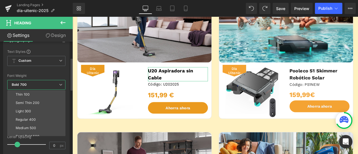
click at [42, 84] on span "Bold 700" at bounding box center [36, 85] width 58 height 10
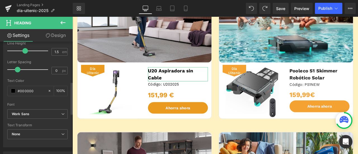
scroll to position [140, 0]
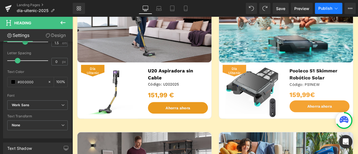
click at [321, 8] on span "Publish" at bounding box center [325, 8] width 14 height 4
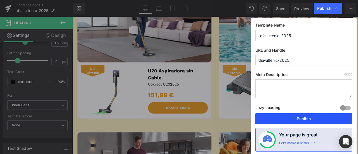
drag, startPoint x: 295, startPoint y: 120, endPoint x: 255, endPoint y: 117, distance: 40.0
click at [295, 120] on button "Publish" at bounding box center [303, 118] width 97 height 11
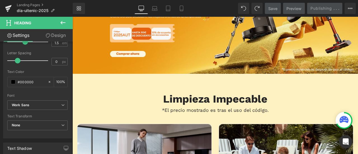
scroll to position [94, 0]
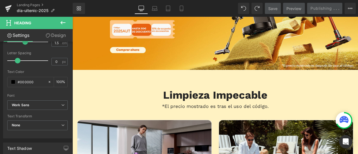
click at [235, 107] on div "Limpieza Impecable Heading" at bounding box center [241, 108] width 335 height 17
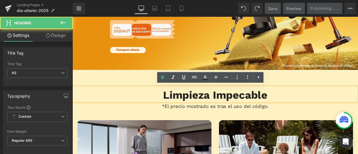
click at [227, 111] on b "Limpieza Impecable" at bounding box center [242, 109] width 124 height 15
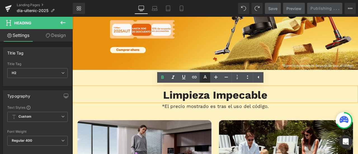
click at [203, 75] on icon at bounding box center [204, 77] width 7 height 7
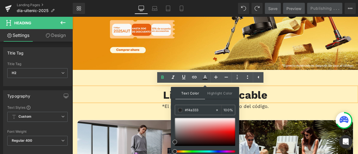
drag, startPoint x: 275, startPoint y: 125, endPoint x: 185, endPoint y: 133, distance: 90.3
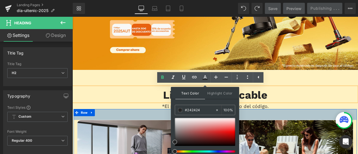
paste input "ea9a1f"
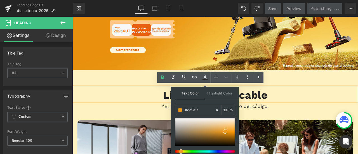
type input "#ea9a1f"
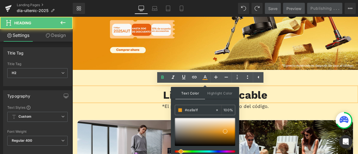
click at [292, 106] on b "Limpieza Impecable" at bounding box center [242, 109] width 124 height 15
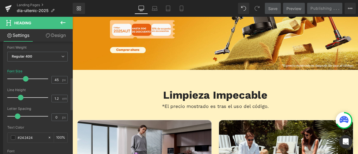
scroll to position [84, 0]
drag, startPoint x: 7, startPoint y: 138, endPoint x: 0, endPoint y: 139, distance: 6.8
click at [0, 139] on div "Typography Text Styles Custom Custom Setup Global Style Custom Setup Global Sty…" at bounding box center [37, 98] width 75 height 192
type input "#ea9a1f"
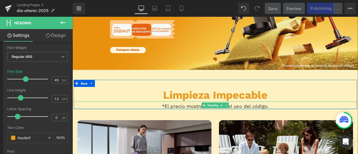
click at [214, 120] on strong "*El precio mostrado es tras el uso del código.​​" at bounding box center [241, 123] width 126 height 7
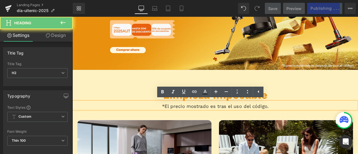
click at [227, 117] on div "*El precio mostrado es tras el uso del código.​​" at bounding box center [241, 121] width 335 height 9
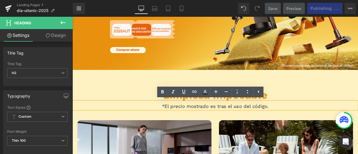
click at [229, 114] on b "Limpieza Impecable" at bounding box center [242, 109] width 124 height 15
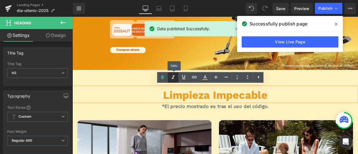
click at [174, 80] on icon at bounding box center [173, 77] width 7 height 7
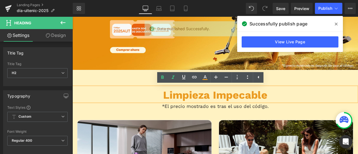
click at [207, 109] on b "Limpieza Impecable" at bounding box center [242, 109] width 124 height 15
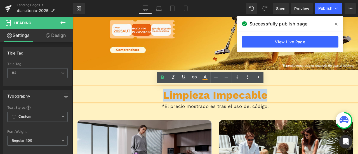
drag, startPoint x: 176, startPoint y: 108, endPoint x: 302, endPoint y: 109, distance: 126.0
click at [302, 109] on h2 "Limpieza Impecable" at bounding box center [241, 109] width 335 height 15
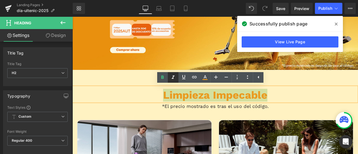
click at [173, 78] on icon at bounding box center [173, 77] width 7 height 7
click at [172, 77] on icon at bounding box center [173, 77] width 7 height 7
click at [251, 77] on link at bounding box center [247, 77] width 11 height 11
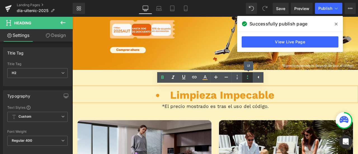
click at [251, 77] on link at bounding box center [247, 77] width 11 height 11
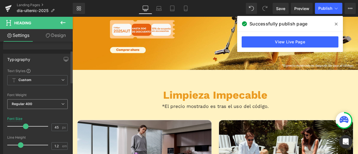
scroll to position [28, 0]
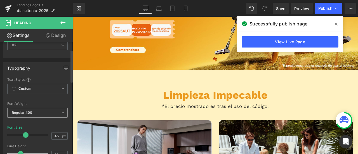
click at [40, 87] on span "Custom Setup Global Style" at bounding box center [37, 89] width 60 height 10
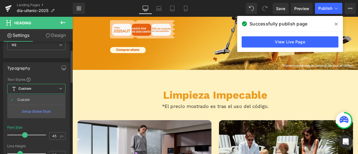
click at [37, 110] on div "Setup Global Style" at bounding box center [36, 111] width 58 height 13
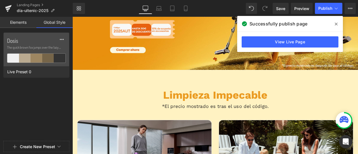
click at [33, 144] on button "Create New Preset" at bounding box center [37, 147] width 35 height 12
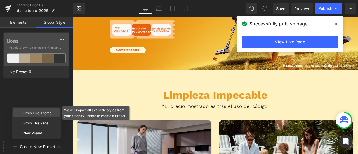
click at [41, 116] on div "From Live Theme" at bounding box center [36, 112] width 46 height 9
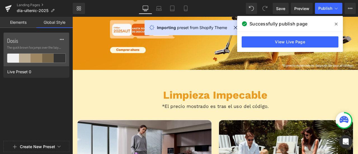
scroll to position [0, 0]
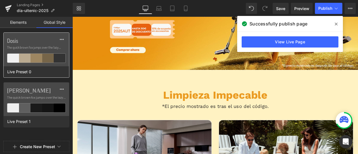
click at [34, 71] on div "Live Preset 0" at bounding box center [35, 71] width 63 height 11
click at [36, 46] on span "The quick brown fox jumps over the lazy..." at bounding box center [36, 47] width 59 height 5
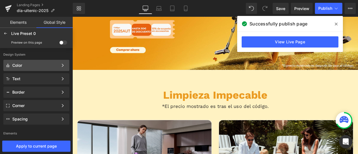
click at [27, 68] on div "Color Color Style Define a color palette and apply it to your pages 1 of 3 Next" at bounding box center [36, 65] width 66 height 11
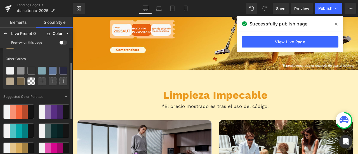
scroll to position [84, 0]
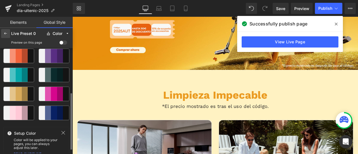
click at [7, 32] on icon at bounding box center [5, 33] width 4 height 4
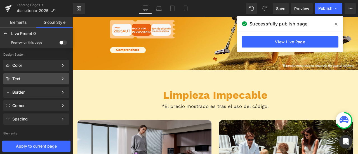
click at [35, 77] on div "Text" at bounding box center [35, 79] width 46 height 4
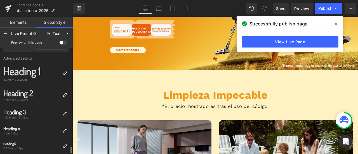
scroll to position [140, 0]
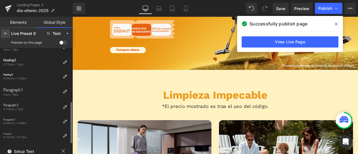
click at [6, 34] on icon at bounding box center [5, 33] width 4 height 4
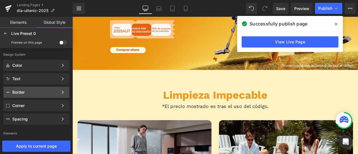
click at [31, 92] on div "Border" at bounding box center [35, 92] width 46 height 4
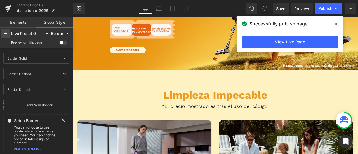
click at [7, 36] on div at bounding box center [5, 33] width 9 height 9
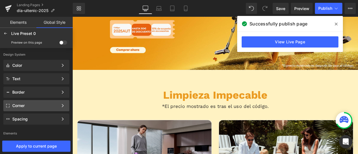
click at [35, 106] on div "Corner" at bounding box center [35, 105] width 46 height 4
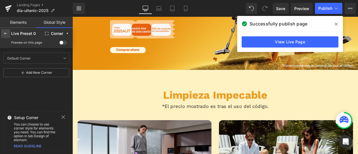
click at [8, 33] on icon at bounding box center [5, 33] width 4 height 4
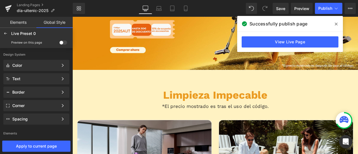
click at [8, 33] on icon at bounding box center [5, 33] width 4 height 4
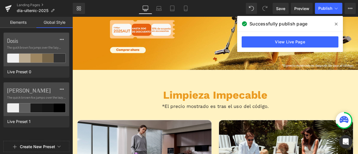
click at [20, 25] on link "Elements" at bounding box center [18, 22] width 36 height 11
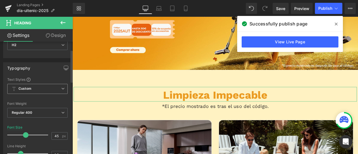
click at [37, 91] on span "Custom Setup Global Style" at bounding box center [37, 89] width 60 height 10
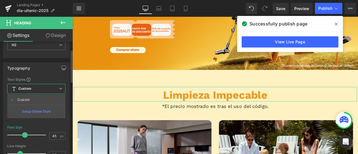
click at [46, 77] on div "Text Styles" at bounding box center [36, 79] width 58 height 4
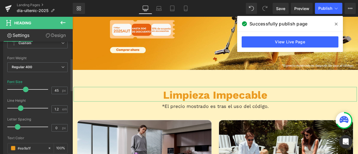
scroll to position [56, 0]
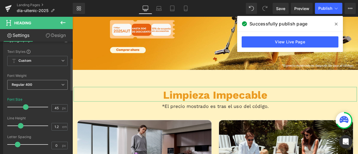
click at [25, 87] on span "Regular 400" at bounding box center [37, 85] width 60 height 10
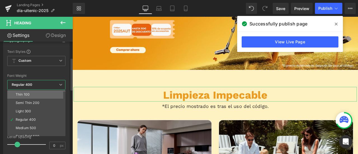
click at [23, 94] on div "Thin 100" at bounding box center [23, 94] width 14 height 4
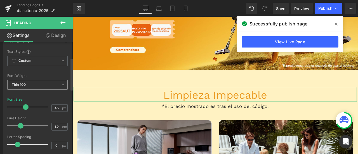
click at [27, 84] on span "Thin 100" at bounding box center [37, 85] width 60 height 10
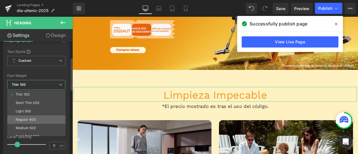
click at [24, 115] on li "Regular 400" at bounding box center [37, 119] width 61 height 8
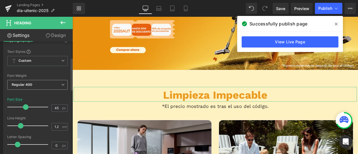
click at [32, 86] on span "Regular 400" at bounding box center [37, 85] width 60 height 10
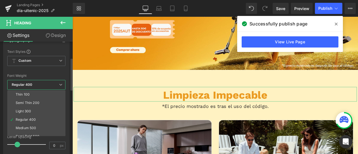
click at [30, 124] on li "Medium 500" at bounding box center [37, 128] width 61 height 8
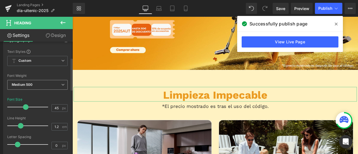
click at [39, 85] on span "Medium 500" at bounding box center [37, 85] width 60 height 10
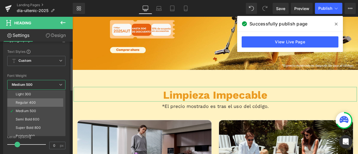
scroll to position [46, 0]
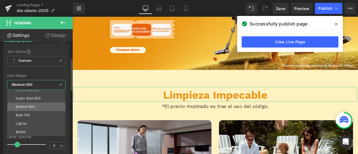
click at [33, 105] on div "Boldest 900" at bounding box center [26, 107] width 20 height 4
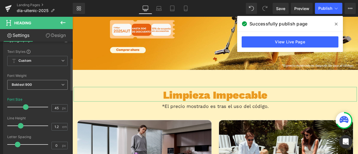
click at [36, 82] on span "Boldest 900" at bounding box center [37, 85] width 60 height 10
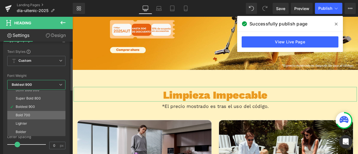
click at [25, 115] on div "Bold 700" at bounding box center [23, 115] width 15 height 4
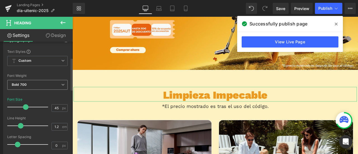
click at [38, 84] on span "Bold 700" at bounding box center [37, 85] width 60 height 10
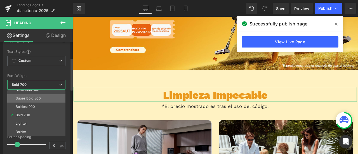
click at [32, 96] on div "Super Bold 800" at bounding box center [28, 98] width 25 height 4
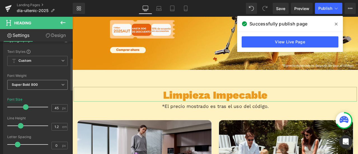
click at [31, 85] on b "Super Bold 800" at bounding box center [25, 84] width 26 height 4
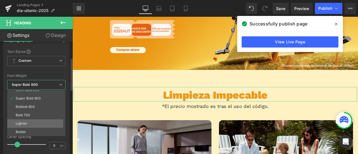
click at [23, 122] on div "Lighter" at bounding box center [21, 124] width 11 height 4
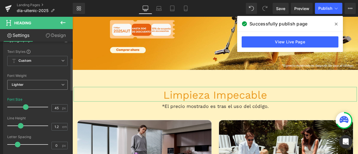
click at [37, 84] on span "Lighter" at bounding box center [37, 85] width 60 height 10
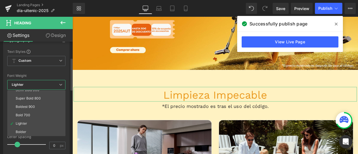
click at [23, 131] on div "Bolder" at bounding box center [21, 132] width 11 height 4
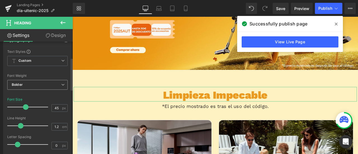
click at [41, 82] on span "Bolder" at bounding box center [37, 85] width 60 height 10
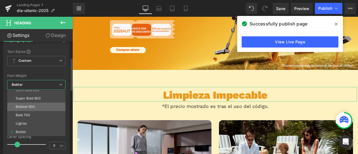
click at [31, 106] on div "Boldest 900" at bounding box center [26, 107] width 20 height 4
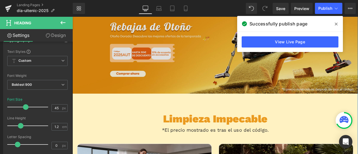
scroll to position [122, 0]
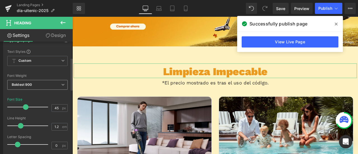
click at [41, 85] on span "Boldest 900" at bounding box center [37, 85] width 60 height 10
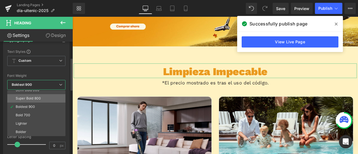
click at [42, 96] on li "Super Bold 800" at bounding box center [37, 98] width 61 height 8
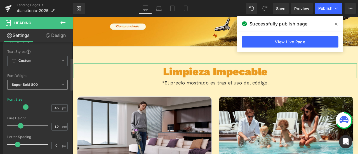
click at [42, 81] on span "Super Bold 800" at bounding box center [37, 85] width 60 height 10
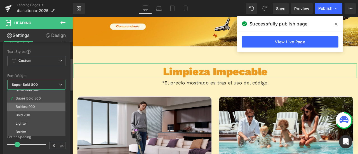
click at [32, 103] on li "Boldest 900" at bounding box center [37, 107] width 61 height 8
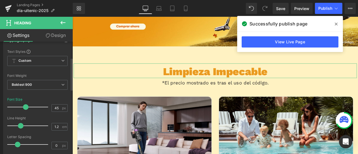
click at [40, 78] on div "Font Weight Boldest 900 Thin 100 Semi Thin 200 Light 300 Regular 400 Medium 500…" at bounding box center [37, 85] width 60 height 22
click at [40, 81] on span "Boldest 900" at bounding box center [37, 85] width 60 height 10
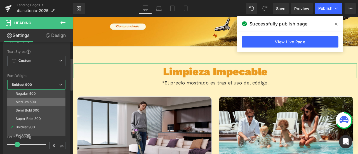
scroll to position [18, 0]
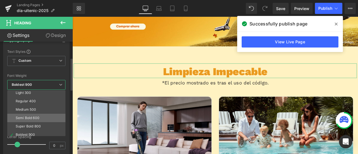
click at [32, 116] on div "Semi Bold 600" at bounding box center [28, 118] width 24 height 4
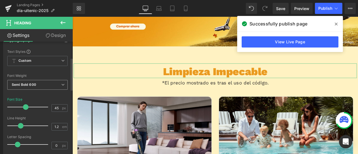
click at [39, 86] on span "Semi Bold 600" at bounding box center [37, 85] width 60 height 10
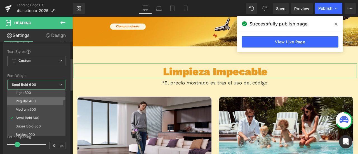
click at [30, 97] on li "Regular 400" at bounding box center [37, 101] width 61 height 8
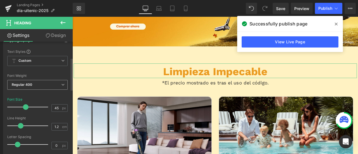
click at [34, 82] on span "Regular 400" at bounding box center [37, 85] width 60 height 10
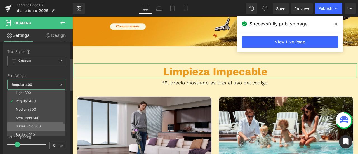
scroll to position [46, 0]
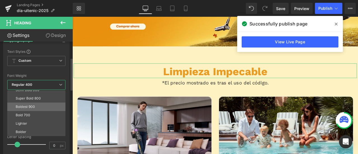
click at [36, 103] on li "Boldest 900" at bounding box center [37, 107] width 61 height 8
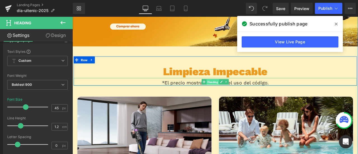
click at [235, 93] on span "Heading" at bounding box center [238, 94] width 15 height 7
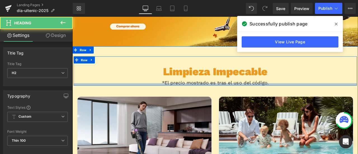
click at [206, 96] on div at bounding box center [241, 97] width 335 height 3
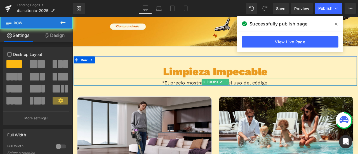
click at [263, 93] on strong "*El precio mostrado es tras el uso del código.​​" at bounding box center [241, 95] width 126 height 7
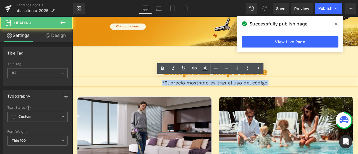
drag, startPoint x: 174, startPoint y: 94, endPoint x: 305, endPoint y: 91, distance: 130.8
click at [305, 91] on div "*El precio mostrado es tras el uso del código.​​" at bounding box center [241, 93] width 335 height 9
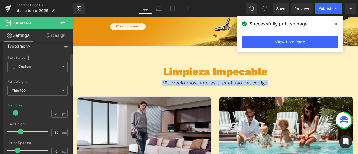
scroll to position [56, 0]
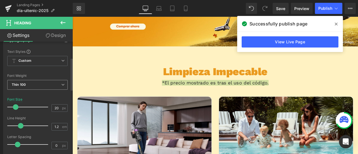
click at [31, 84] on span "Thin 100" at bounding box center [37, 85] width 60 height 10
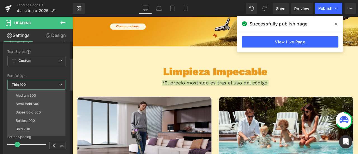
scroll to position [46, 0]
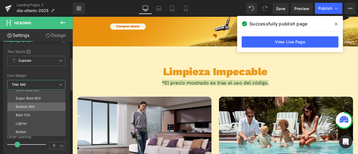
click at [35, 108] on li "Boldest 900" at bounding box center [37, 107] width 61 height 8
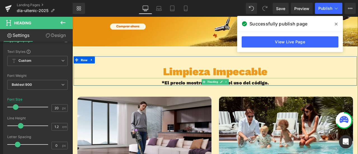
click at [195, 95] on strong "*El precio mostrado es tras el uso del código.​​" at bounding box center [241, 95] width 127 height 7
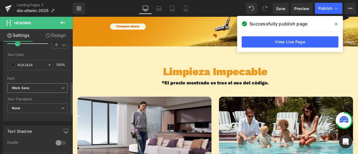
scroll to position [140, 0]
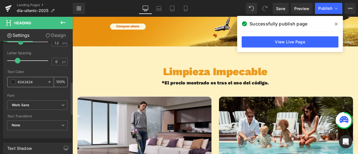
click at [32, 83] on input "#242424" at bounding box center [31, 82] width 27 height 6
drag, startPoint x: 34, startPoint y: 81, endPoint x: 0, endPoint y: 83, distance: 33.6
click at [0, 83] on div "Typography Text Styles Custom Custom Setup Global Style Custom Setup Global Sty…" at bounding box center [37, 42] width 75 height 192
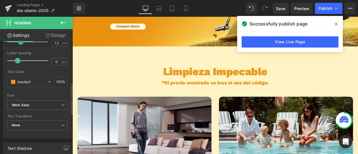
type input "#ea9a1f"
click at [29, 90] on div at bounding box center [37, 92] width 60 height 4
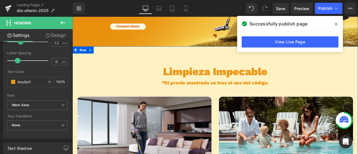
click at [357, 81] on h2 "Limpieza Impecable" at bounding box center [241, 81] width 335 height 15
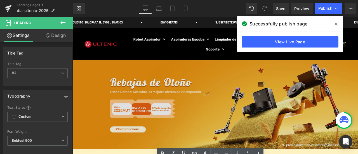
scroll to position [84, 0]
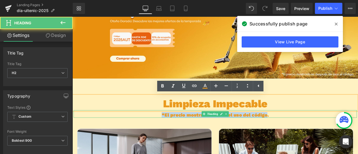
drag, startPoint x: 174, startPoint y: 134, endPoint x: 300, endPoint y: 130, distance: 125.8
click at [300, 130] on h2 "*El precio mostrado es tras el uso del código.​​" at bounding box center [241, 133] width 335 height 7
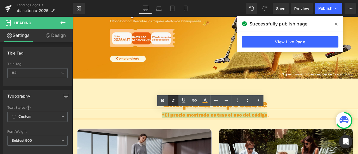
click at [177, 98] on link at bounding box center [173, 100] width 11 height 11
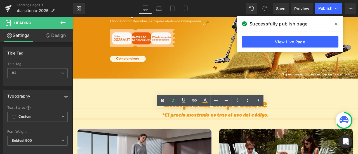
click at [254, 133] on span "*El precio mostrado es tras el uso del código" at bounding box center [240, 133] width 125 height 7
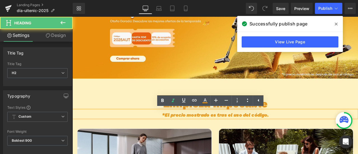
click at [295, 134] on span "*El precio mostrado es tras el uso del código" at bounding box center [240, 133] width 125 height 7
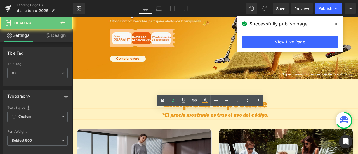
click at [330, 130] on h2 "*El precio mostrado es tras el uso del código .​​" at bounding box center [241, 133] width 335 height 7
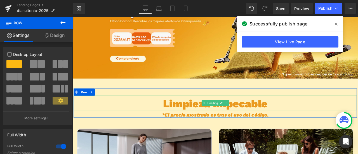
click at [222, 122] on b "Limpieza Impecable" at bounding box center [242, 119] width 124 height 15
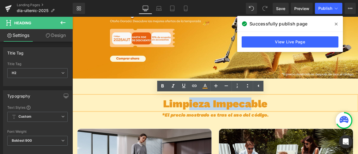
drag, startPoint x: 206, startPoint y: 121, endPoint x: 281, endPoint y: 118, distance: 74.7
click at [281, 118] on b "Limpieza Impecable" at bounding box center [242, 119] width 124 height 15
click at [222, 121] on b "Limpieza Impecable" at bounding box center [242, 119] width 124 height 15
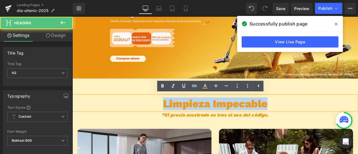
drag, startPoint x: 296, startPoint y: 120, endPoint x: 178, endPoint y: 122, distance: 117.4
click at [178, 122] on h2 "Limpieza Impecable" at bounding box center [241, 119] width 335 height 15
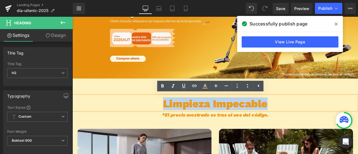
copy b "Limpieza Impecable"
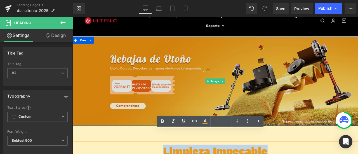
scroll to position [28, 0]
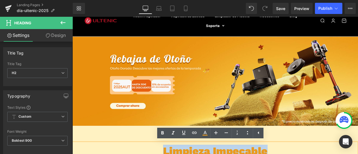
drag, startPoint x: 321, startPoint y: 169, endPoint x: 317, endPoint y: 170, distance: 3.5
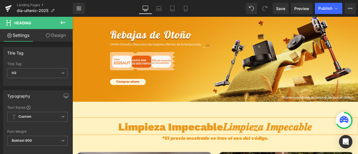
scroll to position [84, 0]
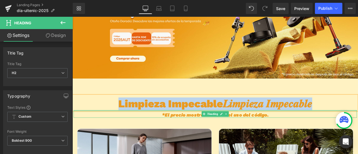
drag, startPoint x: 369, startPoint y: 119, endPoint x: 113, endPoint y: 128, distance: 255.9
click at [113, 128] on div "Limpieza Impecable𝑳𝒊𝒎𝒑𝒊𝒆𝒛𝒂 𝑰𝒎𝒑𝒆𝒄𝒂𝒃𝒍𝒆 Heading *El precio mostrado es tras el uso…" at bounding box center [241, 121] width 335 height 23
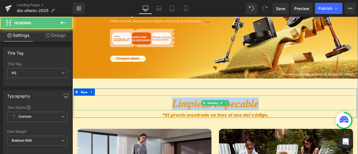
drag, startPoint x: 296, startPoint y: 122, endPoint x: 174, endPoint y: 125, distance: 122.2
click at [174, 125] on h2 "𝐿𝑖𝑚𝑝𝑖𝑒𝑧𝑎 𝐼𝑚𝑝𝑒𝑐𝑎𝑏𝑙𝑒" at bounding box center [241, 119] width 335 height 15
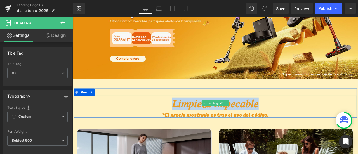
click at [218, 120] on h2 "𝐿𝑖𝑚𝑝𝑖𝑒𝑧𝑎 𝐼𝑚𝑝𝑒𝑐𝑎𝑏𝑙𝑒" at bounding box center [241, 119] width 335 height 15
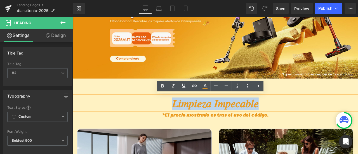
drag, startPoint x: 183, startPoint y: 120, endPoint x: 301, endPoint y: 121, distance: 117.9
click at [301, 121] on h2 "𝐿𝑖𝑚𝑝𝑖𝑒𝑧𝑎 𝐼𝑚𝑝𝑒𝑐𝑎𝑏𝑙𝑒" at bounding box center [241, 119] width 335 height 15
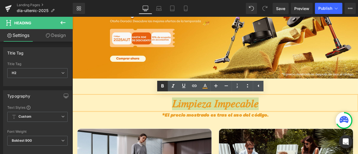
click at [163, 84] on icon at bounding box center [162, 86] width 7 height 7
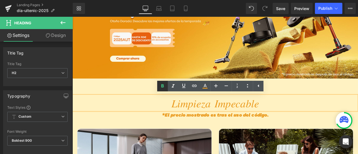
click at [159, 86] on icon at bounding box center [162, 86] width 7 height 7
click at [158, 85] on link at bounding box center [162, 86] width 11 height 11
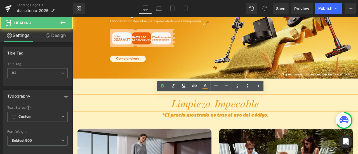
click at [209, 117] on span "𝐿𝑖𝑚𝑝𝑖𝑒𝑧𝑎 𝐼𝑚𝑝𝑒𝑐𝑎𝑏𝑙𝑒" at bounding box center [242, 119] width 104 height 15
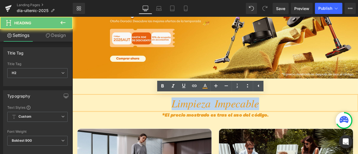
drag, startPoint x: 181, startPoint y: 118, endPoint x: 304, endPoint y: 125, distance: 123.7
click at [304, 125] on h2 "𝐿𝑖𝑚𝑝𝑖𝑒𝑧𝑎 𝐼𝑚𝑝𝑒𝑐𝑎𝑏𝑙𝑒" at bounding box center [241, 119] width 335 height 15
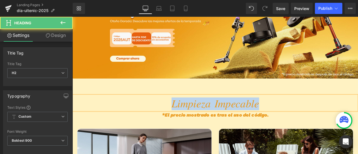
drag, startPoint x: 302, startPoint y: 124, endPoint x: 157, endPoint y: 121, distance: 144.5
click at [157, 121] on h2 "𝐿𝑖𝑚𝑝𝑖𝑒𝑧𝑎 𝐼𝑚𝑝𝑒𝑐𝑎𝑏𝑙𝑒" at bounding box center [241, 119] width 335 height 15
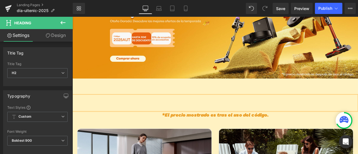
click at [239, 117] on h2 at bounding box center [241, 119] width 335 height 15
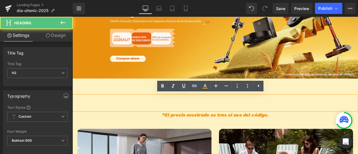
click at [238, 120] on h2 at bounding box center [241, 119] width 335 height 15
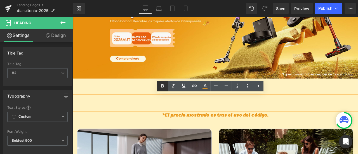
click at [164, 85] on icon at bounding box center [162, 86] width 7 height 7
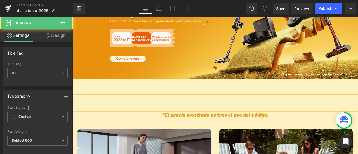
click at [249, 121] on h2 at bounding box center [241, 119] width 335 height 15
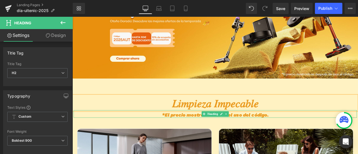
click at [296, 133] on span "*El precio mostrado es tras el uso del código" at bounding box center [240, 133] width 125 height 7
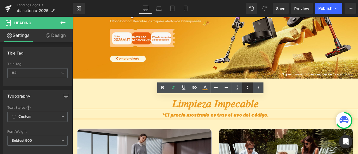
scroll to position [112, 0]
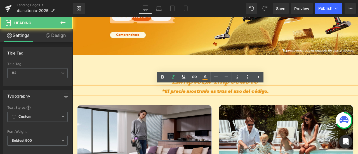
click at [249, 107] on span "*El precio mostrado es tras el uso del código" at bounding box center [240, 105] width 125 height 7
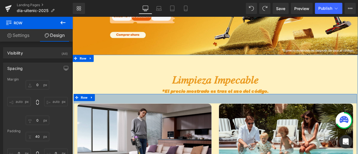
click at [210, 116] on div "40px" at bounding box center [241, 113] width 335 height 11
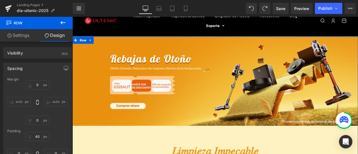
scroll to position [84, 0]
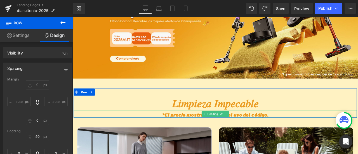
click at [294, 130] on span "*El precio mostrado es tras el uso del código" at bounding box center [240, 133] width 125 height 7
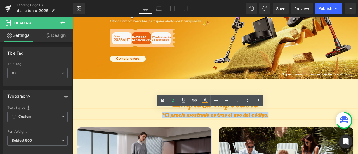
drag, startPoint x: 303, startPoint y: 132, endPoint x: 162, endPoint y: 135, distance: 141.4
click at [162, 135] on h2 "*El precio mostrado es tras el uso del código .​​" at bounding box center [241, 133] width 335 height 7
copy strong "*El precio mostrado es tras el uso del código .​​"
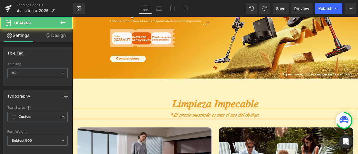
click at [310, 133] on h2 "*𝐸𝑙 𝑝𝑟𝑒𝑐𝑖𝑜 𝑚𝑜𝑠𝑡𝑟𝑎𝑑𝑜 𝑒𝑠 𝑡𝑟𝑎𝑠 𝑒𝑙 𝑢𝑠𝑜 𝑑𝑒𝑙 𝑐ó𝑑𝑖𝑔𝑜.​​" at bounding box center [241, 133] width 335 height 7
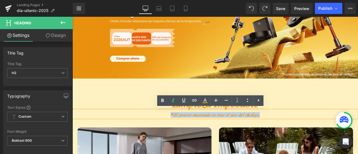
drag, startPoint x: 305, startPoint y: 133, endPoint x: 173, endPoint y: 134, distance: 131.6
click at [173, 134] on h2 "*𝐸𝑙 𝑝𝑟𝑒𝑐𝑖𝑜 𝑚𝑜𝑠𝑡𝑟𝑎𝑑𝑜 𝑒𝑠 𝑡𝑟𝑎𝑠 𝑒𝑙 𝑢𝑠𝑜 𝑑𝑒𝑙 𝑐ó𝑑𝑖𝑔𝑜.​​" at bounding box center [241, 133] width 335 height 7
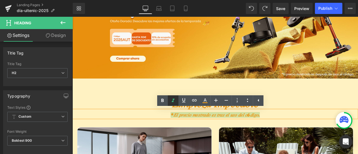
click at [171, 102] on icon at bounding box center [173, 100] width 7 height 7
click at [163, 100] on icon at bounding box center [162, 100] width 7 height 7
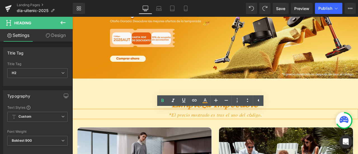
click at [177, 131] on h2 "*𝐸𝑙 𝑝𝑟𝑒𝑐𝑖𝑜 𝑚𝑜𝑠𝑡𝑟𝑎𝑑𝑜 𝑒𝑠 𝑡𝑟𝑎𝑠 𝑒𝑙 𝑢𝑠𝑜 𝑑𝑒𝑙 𝑐ó𝑑𝑖𝑔𝑜.​​" at bounding box center [241, 133] width 335 height 7
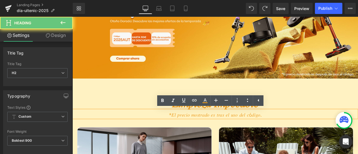
click at [313, 129] on div "*𝐸𝑙 𝑝𝑟𝑒𝑐𝑖𝑜 𝑚𝑜𝑠𝑡𝑟𝑎𝑑𝑜 𝑒𝑠 𝑡𝑟𝑎𝑠 𝑒𝑙 𝑢𝑠𝑜 𝑑𝑒𝑙 𝑐ó𝑑𝑖𝑔𝑜.​​" at bounding box center [241, 131] width 335 height 9
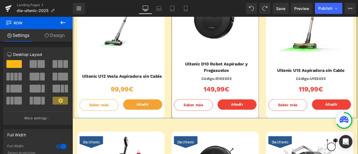
scroll to position [615, 0]
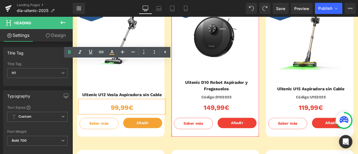
scroll to position [699, 0]
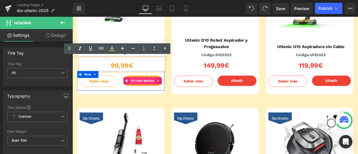
click at [161, 94] on span "(P) Cart Button" at bounding box center [155, 93] width 31 height 8
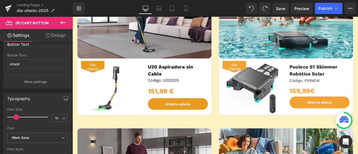
scroll to position [245, 0]
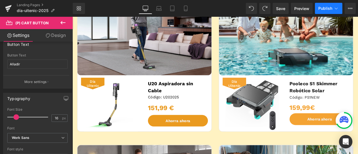
click at [320, 11] on button "Publish" at bounding box center [328, 8] width 27 height 11
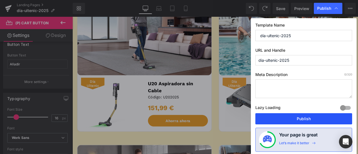
drag, startPoint x: 290, startPoint y: 118, endPoint x: 171, endPoint y: 59, distance: 132.6
click at [290, 118] on button "Publish" at bounding box center [303, 118] width 97 height 11
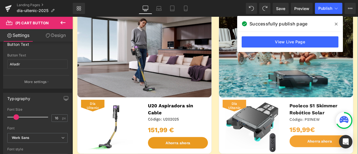
scroll to position [189, 0]
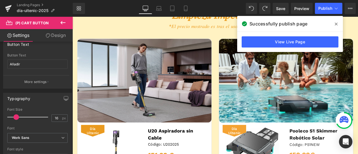
click at [338, 24] on span at bounding box center [335, 24] width 9 height 9
